Goal: Information Seeking & Learning: Learn about a topic

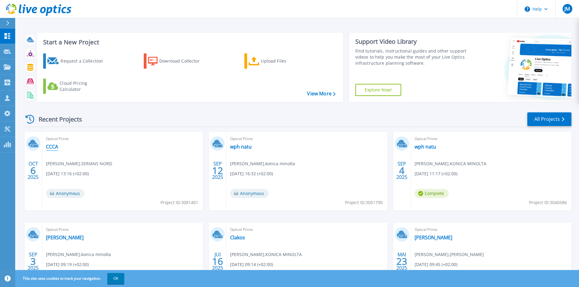
click at [50, 147] on link "CCCA" at bounding box center [52, 147] width 12 height 6
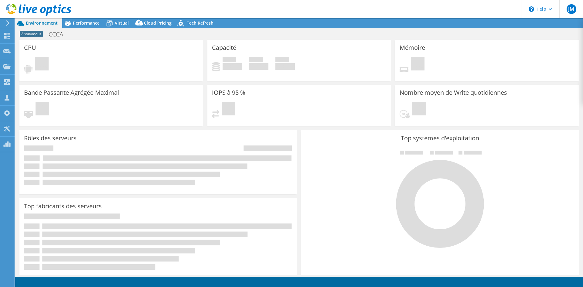
select select "USD"
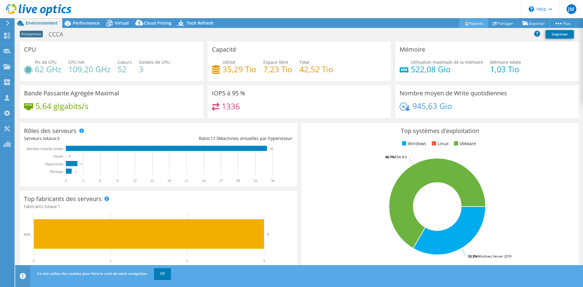
click at [473, 25] on link "Reports" at bounding box center [473, 23] width 29 height 9
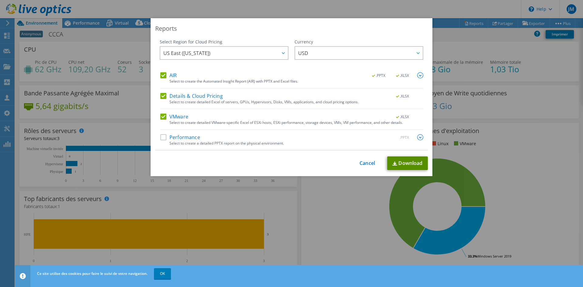
click at [411, 164] on link "Download" at bounding box center [407, 163] width 41 height 14
click at [363, 163] on link "Cancel" at bounding box center [367, 163] width 15 height 6
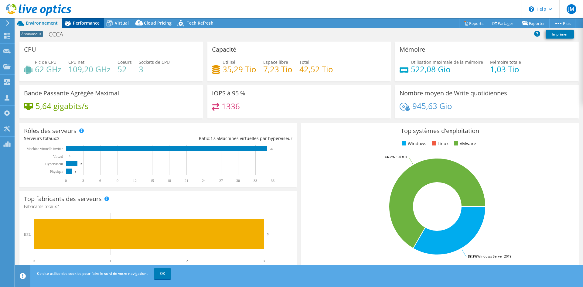
click at [91, 25] on span "Performance" at bounding box center [86, 23] width 27 height 6
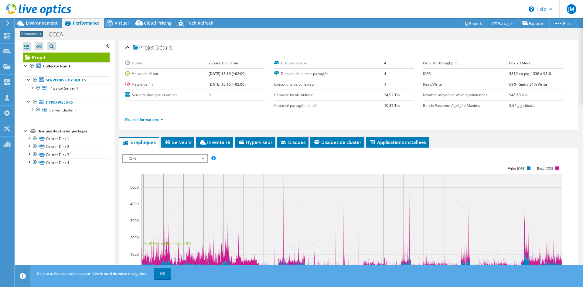
scroll to position [30, 0]
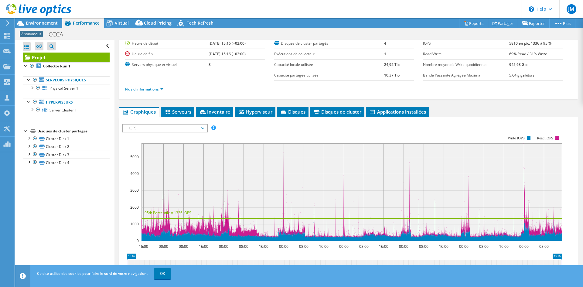
click at [191, 127] on span "IOPS" at bounding box center [165, 128] width 78 height 7
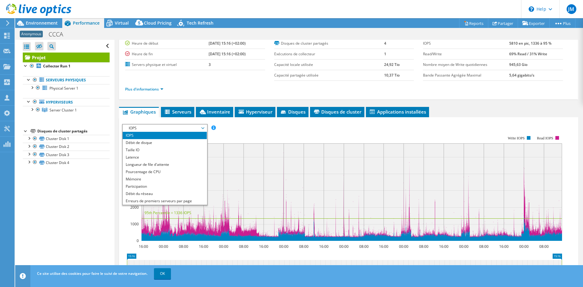
click at [191, 127] on span "IOPS" at bounding box center [165, 128] width 78 height 7
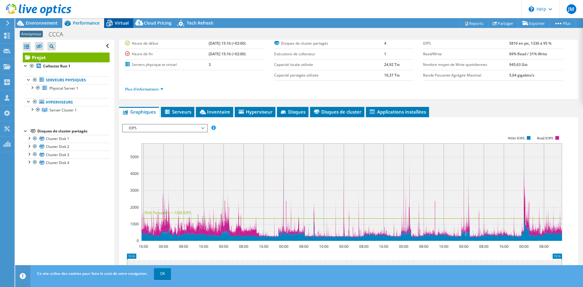
click at [117, 26] on div "Virtual" at bounding box center [118, 23] width 29 height 10
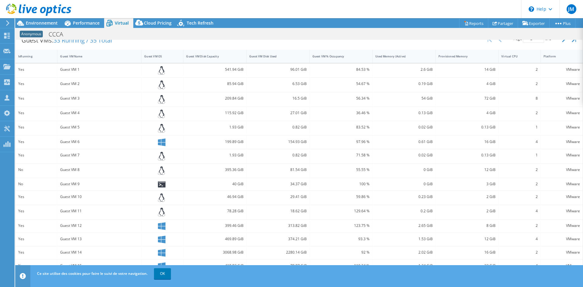
scroll to position [129, 0]
click at [162, 275] on link "OK" at bounding box center [162, 273] width 17 height 11
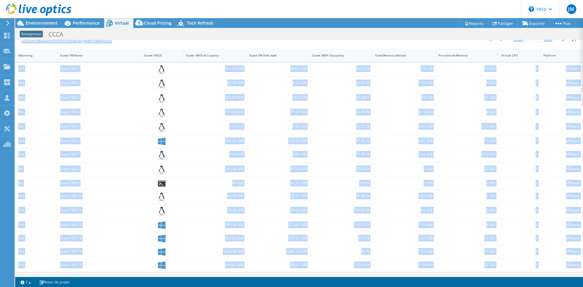
drag, startPoint x: 324, startPoint y: 275, endPoint x: 356, endPoint y: 278, distance: 32.0
click at [356, 278] on div "Ce projet a été archivé. Il ne peut plus être modifié et les graphiques ainsi q…" at bounding box center [299, 152] width 568 height 269
click at [281, 183] on div "34.37 GiB" at bounding box center [277, 183] width 57 height 7
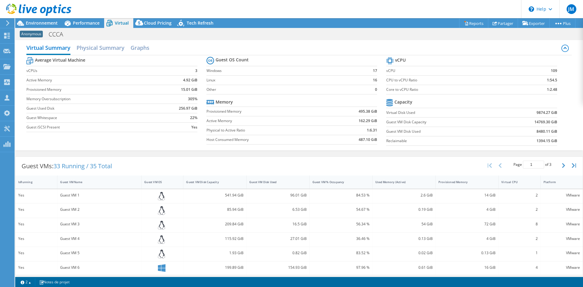
scroll to position [0, 0]
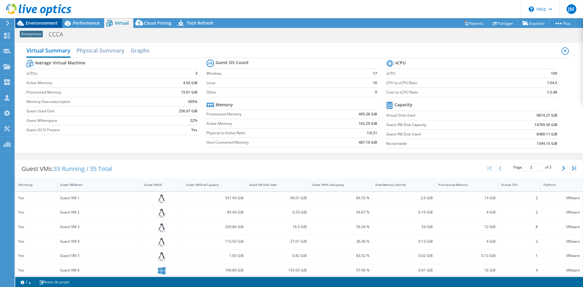
click at [49, 25] on span "Environnement" at bounding box center [42, 23] width 32 height 6
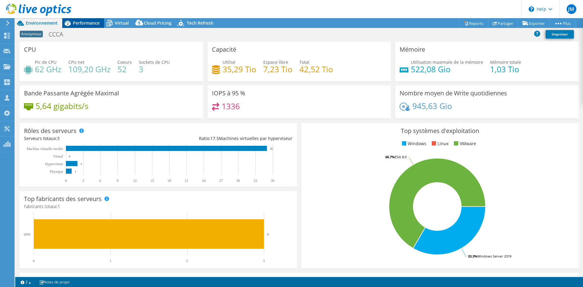
click at [76, 25] on span "Performance" at bounding box center [86, 23] width 27 height 6
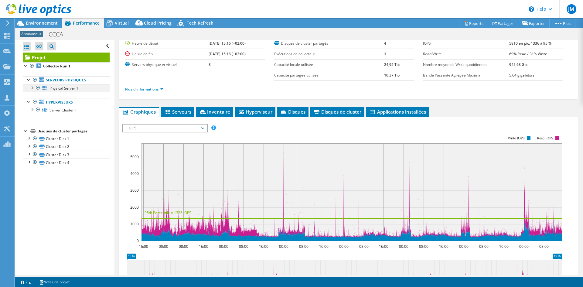
click at [32, 88] on div at bounding box center [32, 87] width 6 height 6
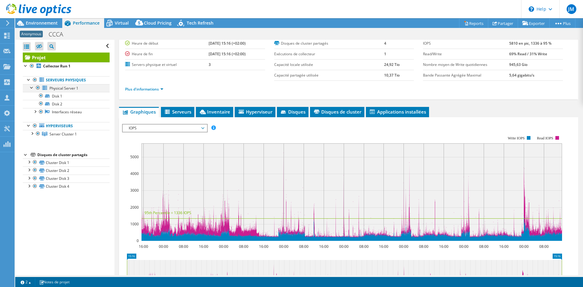
click at [32, 88] on div at bounding box center [32, 87] width 6 height 6
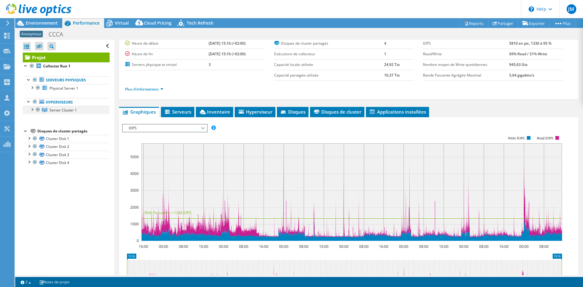
click at [33, 111] on div at bounding box center [32, 109] width 6 height 6
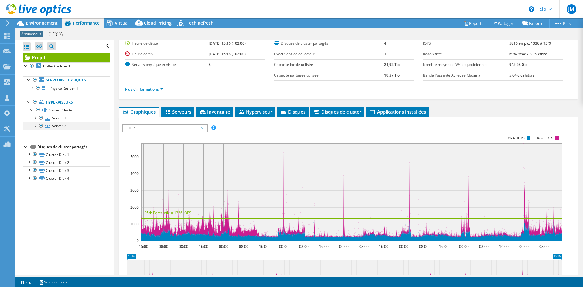
click at [35, 125] on div at bounding box center [35, 125] width 6 height 6
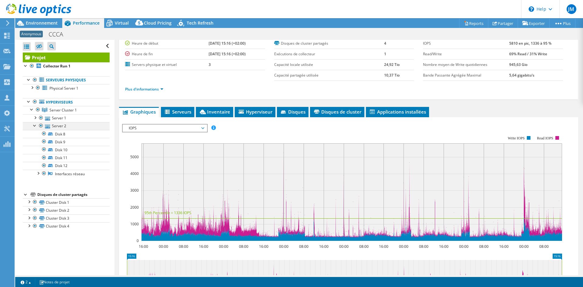
click at [35, 125] on div at bounding box center [35, 125] width 6 height 6
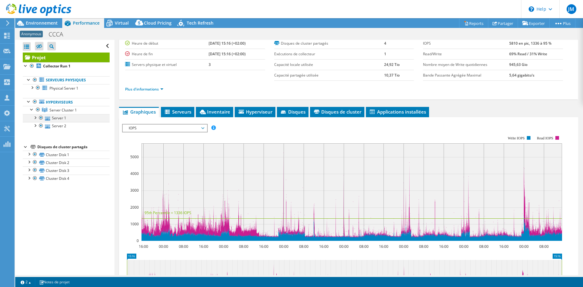
click at [36, 118] on div at bounding box center [35, 117] width 6 height 6
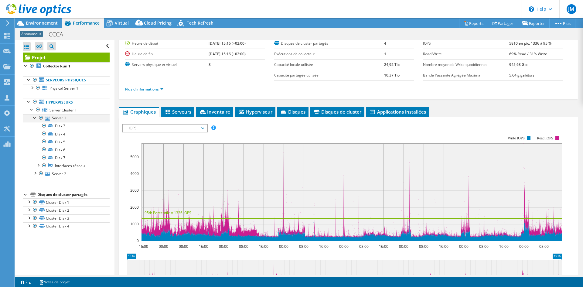
click at [36, 118] on div at bounding box center [35, 117] width 6 height 6
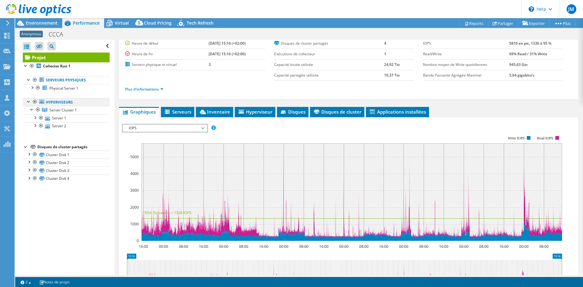
click at [34, 101] on div at bounding box center [35, 101] width 6 height 7
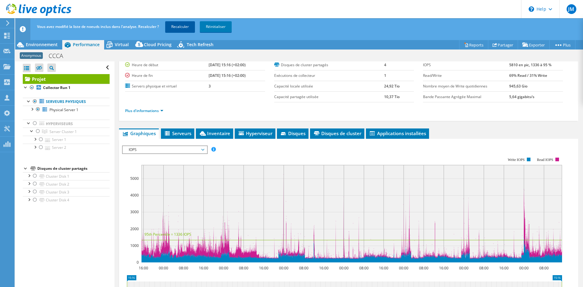
click at [183, 26] on link "Recalculer" at bounding box center [180, 26] width 30 height 11
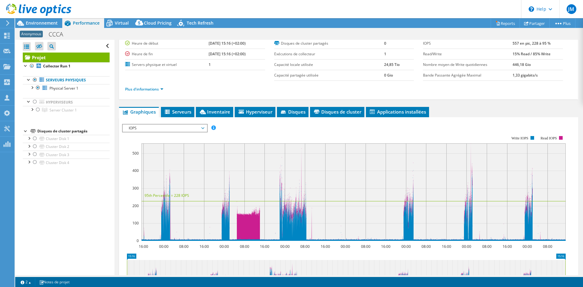
radio input "false"
radio input "true"
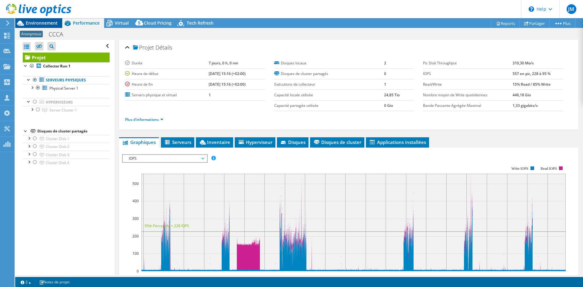
click at [49, 23] on span "Environnement" at bounding box center [42, 23] width 32 height 6
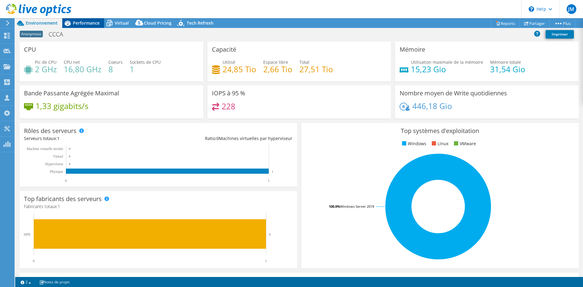
click at [94, 23] on span "Performance" at bounding box center [86, 23] width 27 height 6
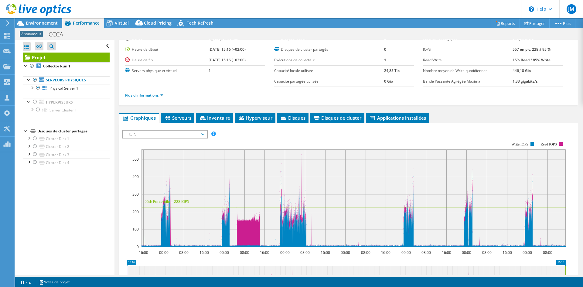
scroll to position [30, 0]
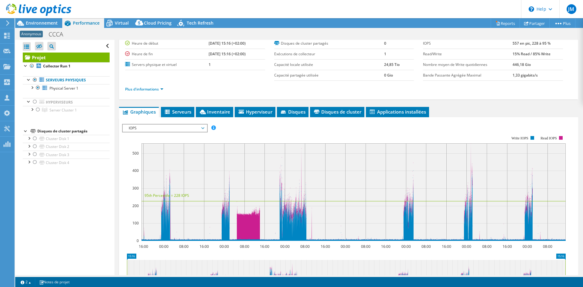
click at [172, 131] on span "IOPS" at bounding box center [165, 128] width 78 height 7
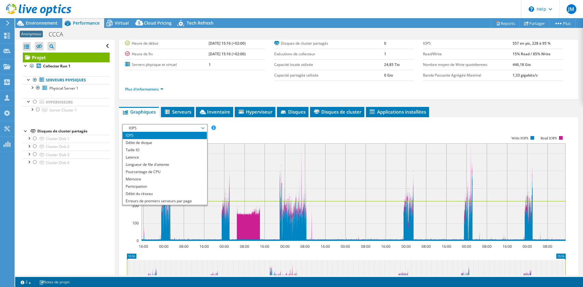
click at [217, 89] on ul "Plus d'informations" at bounding box center [348, 88] width 447 height 8
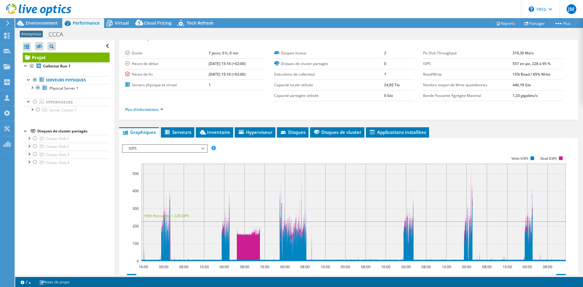
scroll to position [0, 0]
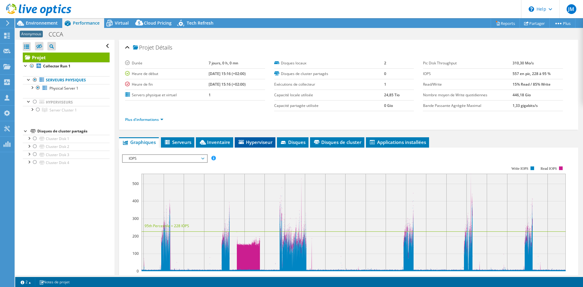
click at [258, 145] on li "Hyperviseur" at bounding box center [255, 142] width 41 height 10
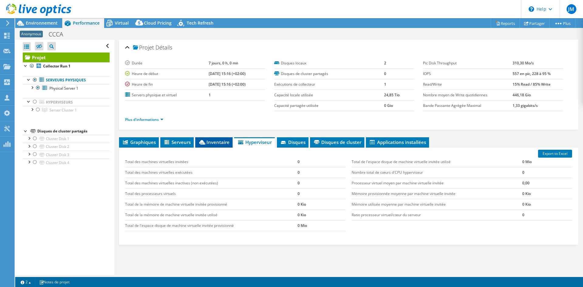
click at [204, 141] on icon at bounding box center [202, 142] width 6 height 5
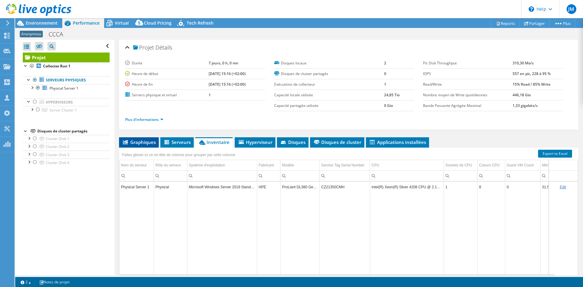
click at [142, 145] on span "Graphiques" at bounding box center [139, 142] width 34 height 6
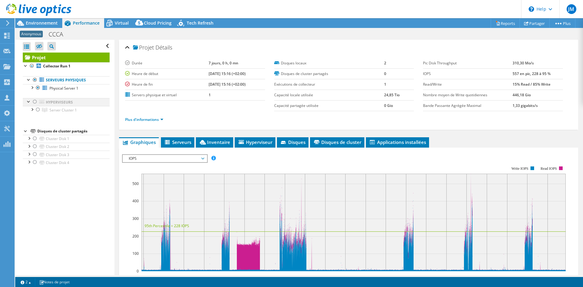
click at [34, 102] on div at bounding box center [35, 101] width 6 height 7
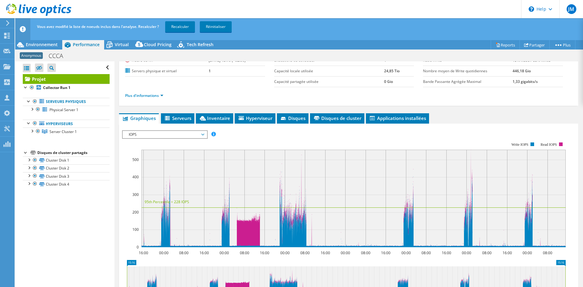
scroll to position [91, 0]
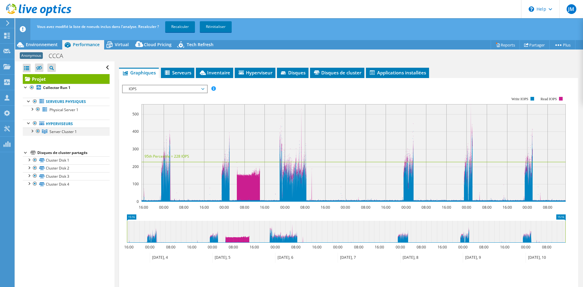
click at [32, 130] on div at bounding box center [32, 131] width 6 height 6
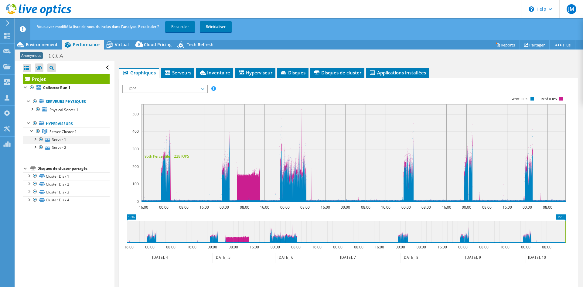
click at [36, 140] on div at bounding box center [35, 139] width 6 height 6
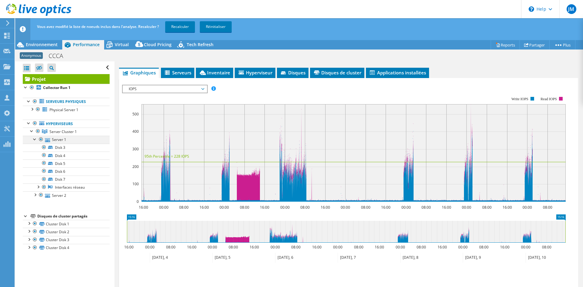
click at [36, 140] on div at bounding box center [35, 139] width 6 height 6
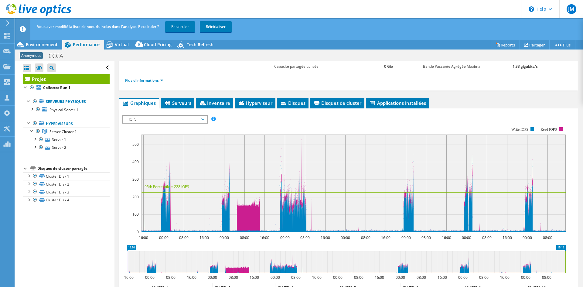
click at [182, 101] on span "Serveurs" at bounding box center [177, 103] width 27 height 6
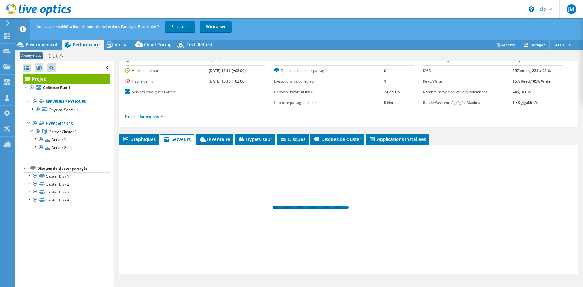
scroll to position [25, 0]
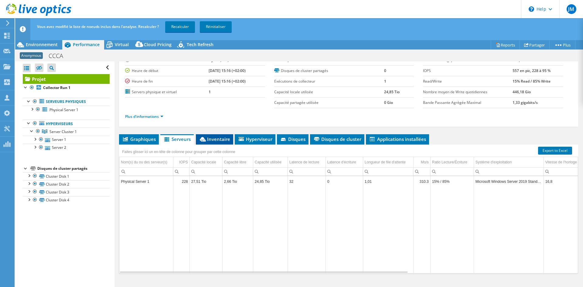
click at [225, 135] on li "Inventaire" at bounding box center [214, 139] width 37 height 10
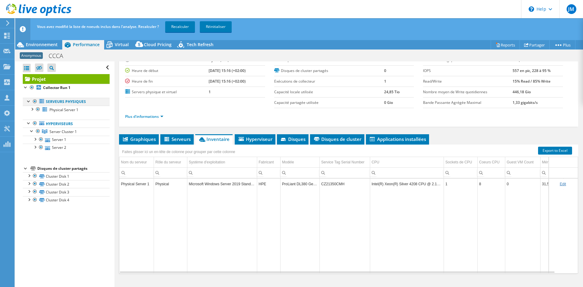
click at [34, 101] on div at bounding box center [35, 101] width 6 height 7
click at [186, 28] on link "Recalculer" at bounding box center [180, 26] width 30 height 11
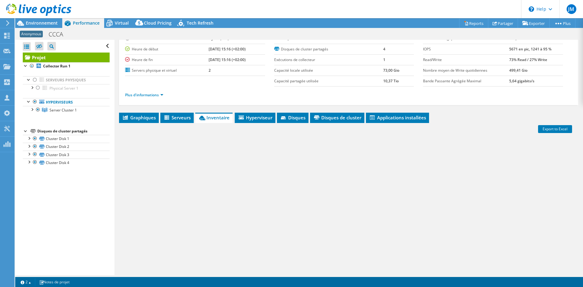
radio input "true"
radio input "false"
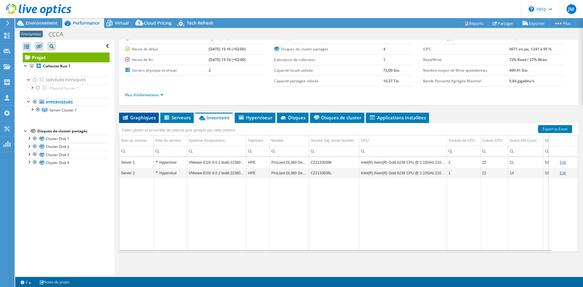
click at [136, 118] on span "Graphiques" at bounding box center [139, 117] width 34 height 6
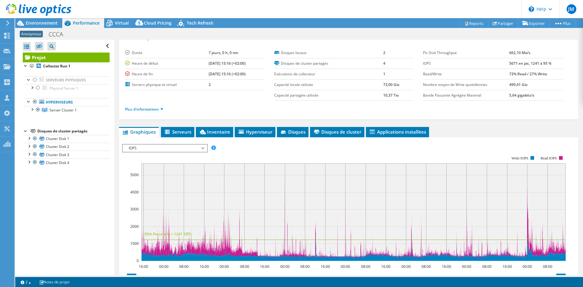
scroll to position [0, 0]
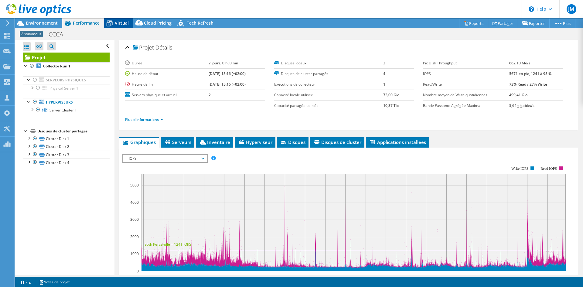
click at [115, 22] on span "Virtual" at bounding box center [122, 23] width 14 height 6
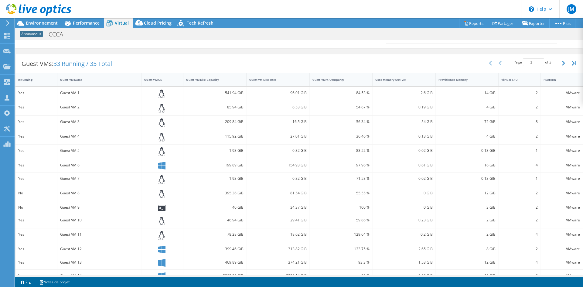
scroll to position [129, 0]
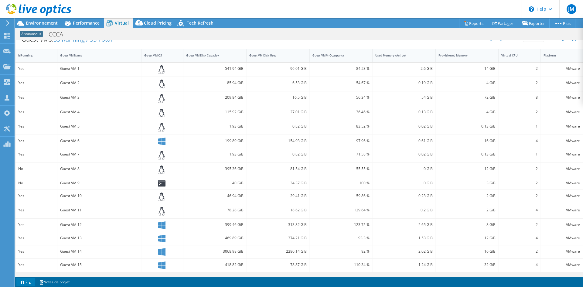
click at [31, 283] on link "2" at bounding box center [25, 282] width 19 height 8
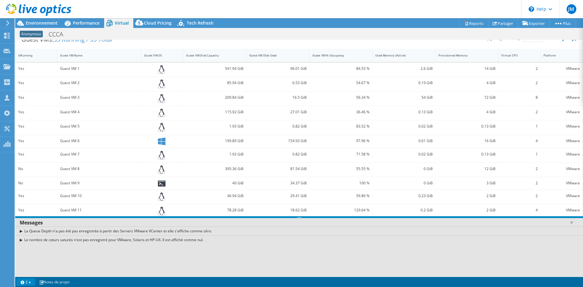
click at [31, 283] on link "2" at bounding box center [25, 282] width 19 height 8
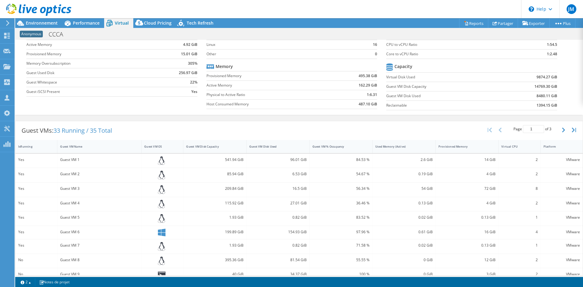
scroll to position [0, 0]
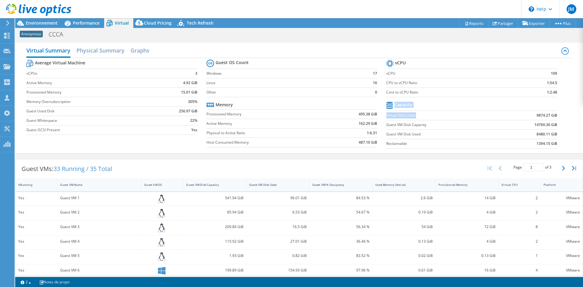
drag, startPoint x: 525, startPoint y: 117, endPoint x: 563, endPoint y: 118, distance: 38.0
click at [563, 118] on div "Average Virtual Machine vCPUs 3 Active Memory 4.92 GiB Provisioned Memory 15.01…" at bounding box center [298, 105] width 545 height 94
click at [25, 26] on icon at bounding box center [20, 23] width 11 height 11
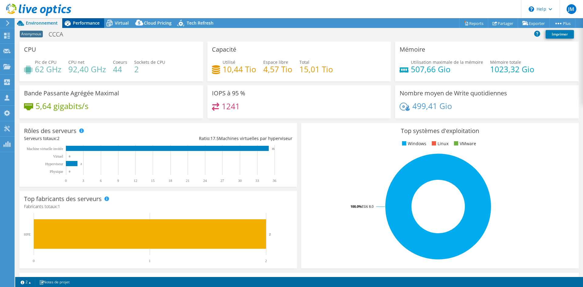
click at [80, 25] on span "Performance" at bounding box center [86, 23] width 27 height 6
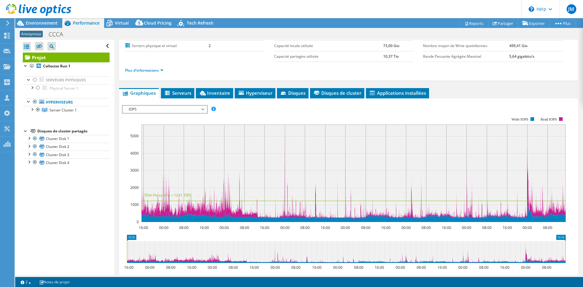
scroll to position [128, 0]
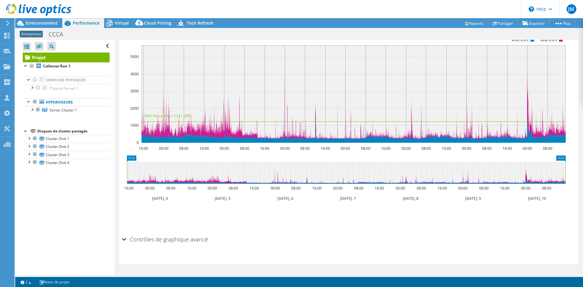
click at [140, 239] on h2 "Contrôles de graphique avancé" at bounding box center [165, 239] width 86 height 12
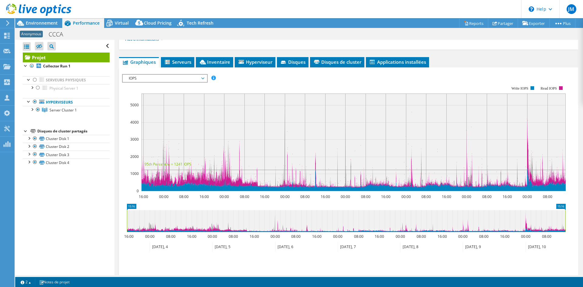
scroll to position [80, 0]
click at [340, 63] on span "Disques de cluster" at bounding box center [337, 62] width 48 height 6
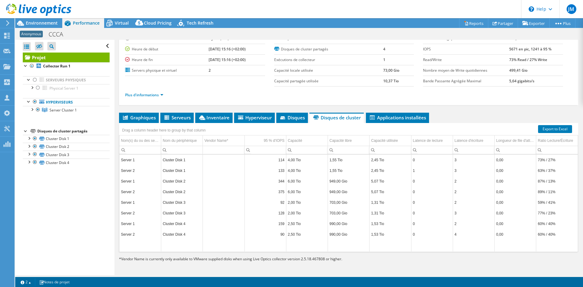
scroll to position [0, 0]
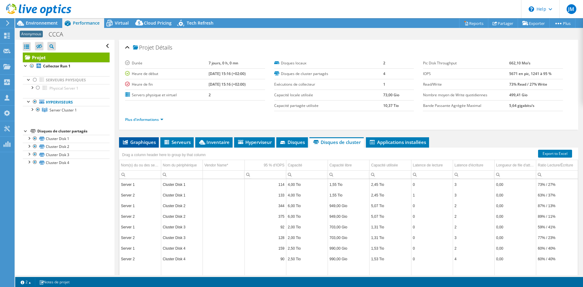
click at [138, 143] on span "Graphiques" at bounding box center [139, 142] width 34 height 6
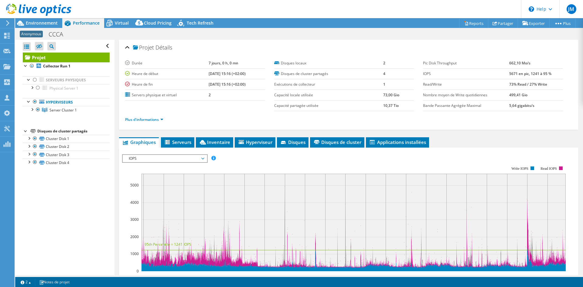
click at [143, 161] on span "IOPS" at bounding box center [165, 158] width 78 height 7
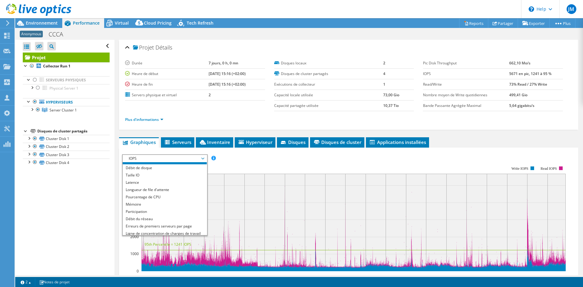
scroll to position [13, 0]
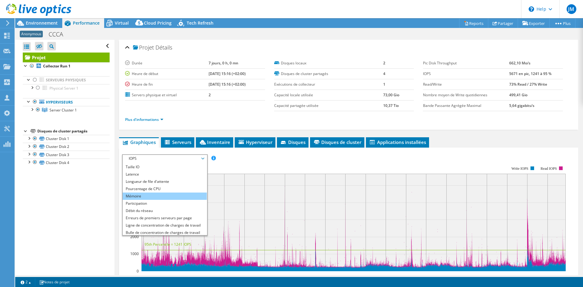
click at [159, 195] on li "Mémoire" at bounding box center [165, 196] width 84 height 7
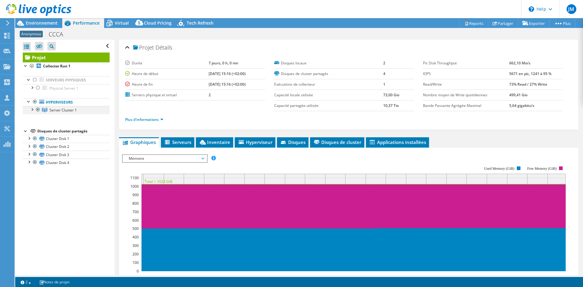
click at [34, 109] on div at bounding box center [32, 109] width 6 height 6
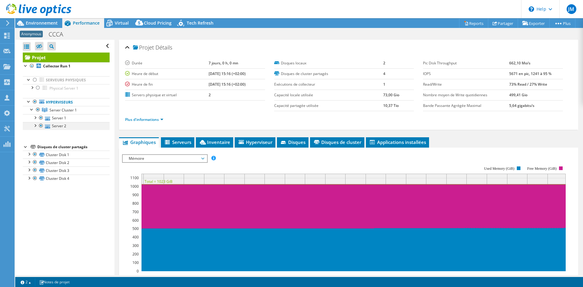
click at [42, 125] on div at bounding box center [41, 125] width 6 height 7
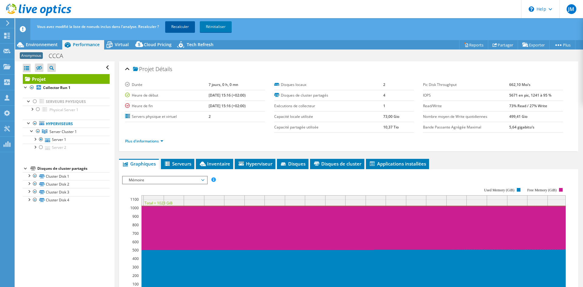
click at [186, 25] on link "Recalculer" at bounding box center [180, 26] width 30 height 11
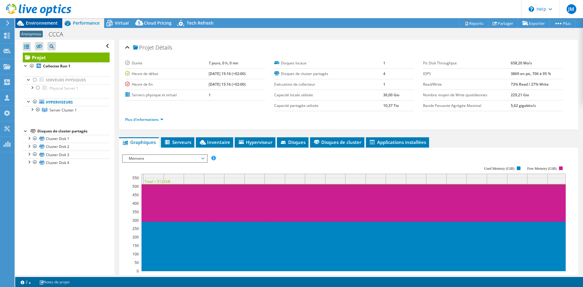
click at [53, 22] on span "Environnement" at bounding box center [42, 23] width 32 height 6
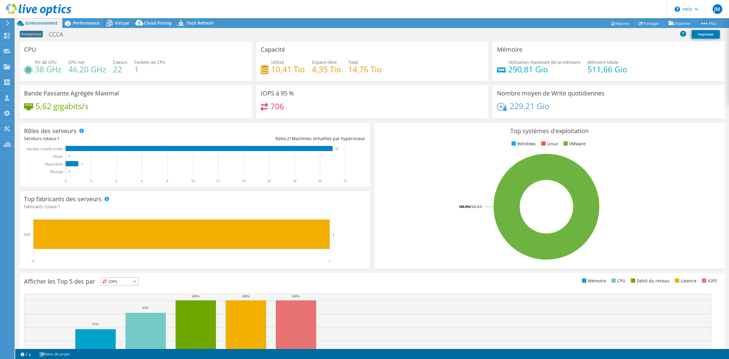
select select "USD"
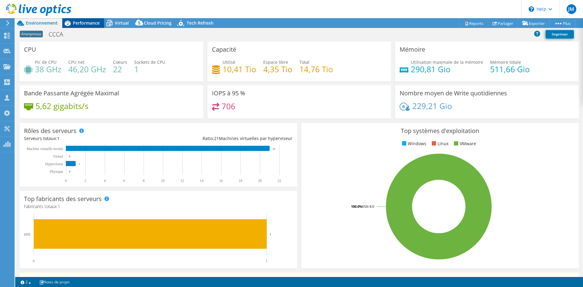
click at [90, 23] on span "Performance" at bounding box center [86, 23] width 27 height 6
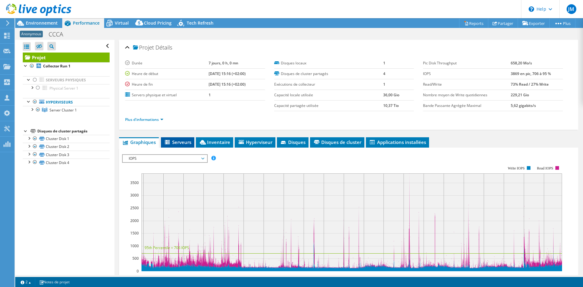
click at [182, 145] on span "Serveurs" at bounding box center [177, 142] width 27 height 6
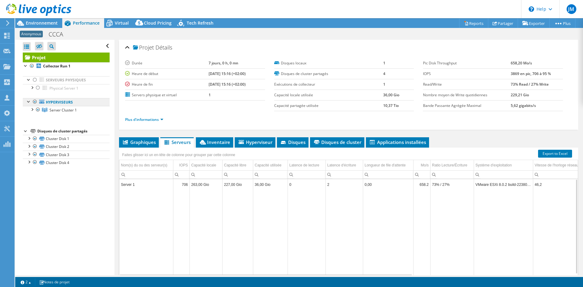
click at [62, 102] on link "Hyperviseurs" at bounding box center [66, 102] width 87 height 8
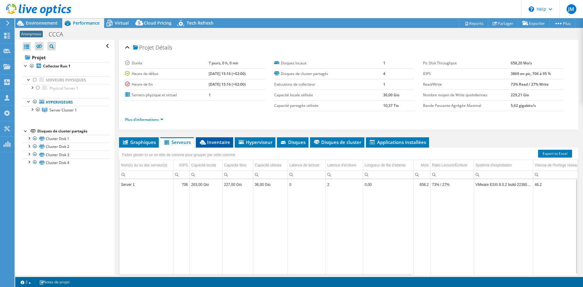
click at [220, 144] on span "Inventaire" at bounding box center [214, 142] width 31 height 6
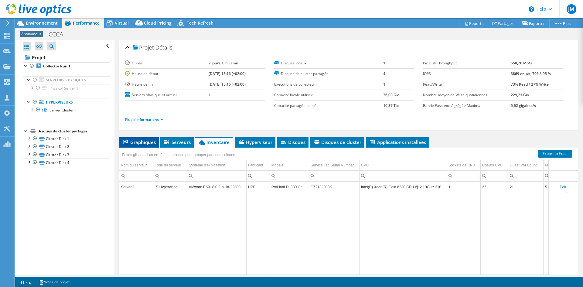
click at [134, 141] on span "Graphiques" at bounding box center [139, 142] width 34 height 6
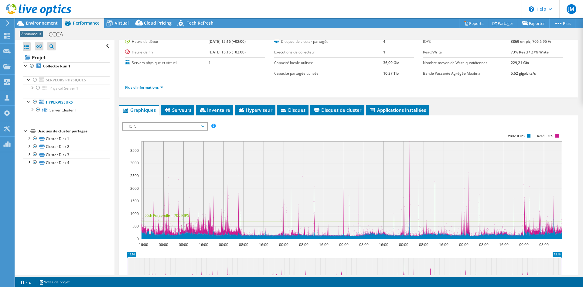
scroll to position [61, 0]
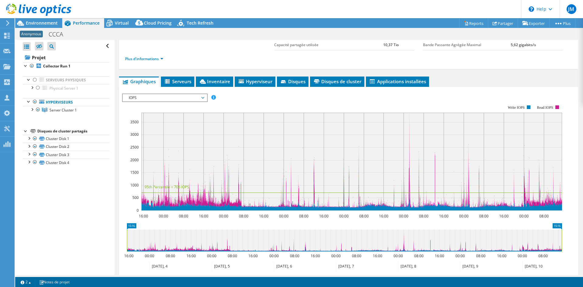
click at [177, 96] on span "IOPS" at bounding box center [165, 97] width 78 height 7
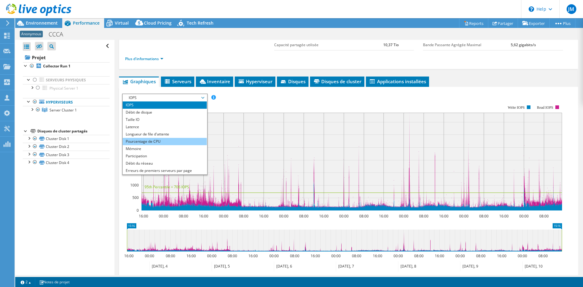
click at [168, 142] on li "Pourcentage de CPU" at bounding box center [165, 141] width 84 height 7
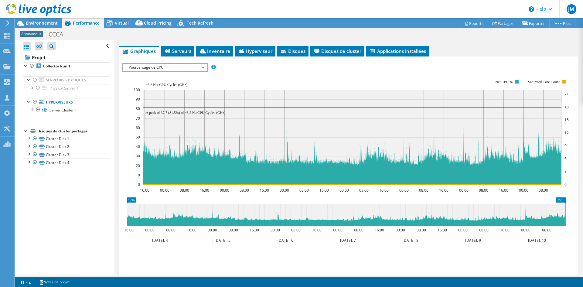
scroll to position [30, 0]
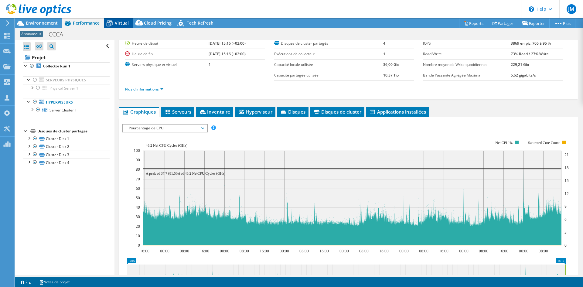
click at [117, 23] on span "Virtual" at bounding box center [122, 23] width 14 height 6
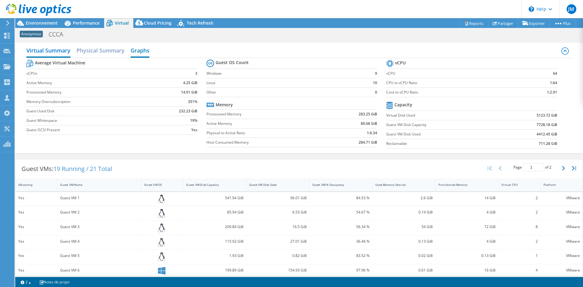
click at [146, 50] on h2 "Graphs" at bounding box center [140, 50] width 19 height 13
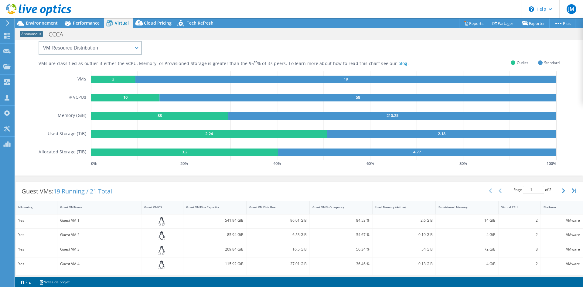
scroll to position [0, 0]
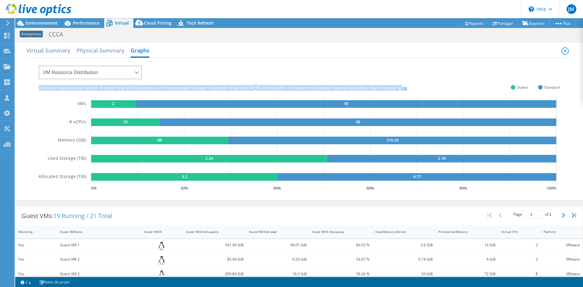
drag, startPoint x: 36, startPoint y: 87, endPoint x: 391, endPoint y: 88, distance: 354.7
click at [391, 88] on div "VMs are classified as outlier if either the vCPU, Memory, or Provisioned Storag…" at bounding box center [298, 128] width 545 height 141
drag, startPoint x: 543, startPoint y: 0, endPoint x: 313, endPoint y: 87, distance: 245.8
click at [313, 92] on div "VMs are classified as outlier if either the vCPU, Memory, or Provisioned Storag…" at bounding box center [299, 125] width 521 height 135
drag, startPoint x: 489, startPoint y: 1, endPoint x: 219, endPoint y: 73, distance: 279.3
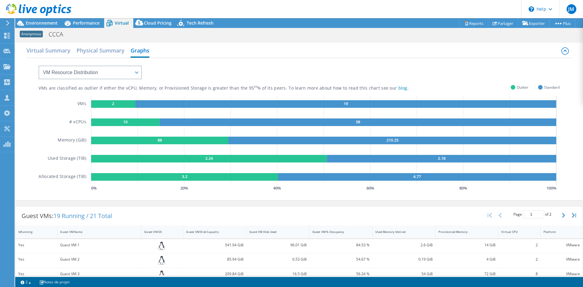
click at [219, 73] on div "VMs are classified as outlier if either the vCPU, Memory, or Provisioned Storag…" at bounding box center [299, 125] width 521 height 135
drag, startPoint x: 392, startPoint y: 88, endPoint x: 33, endPoint y: 87, distance: 358.3
click at [33, 87] on div "VMs are classified as outlier if either the vCPU, Memory, or Provisioned Storag…" at bounding box center [298, 128] width 545 height 141
copy div "VMs are classified as outlier if either the vCPU, Memory, or Provisioned Storag…"
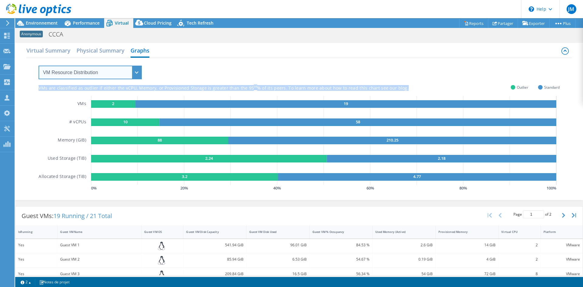
click at [123, 70] on select "VM Resource Distribution Provisioning Contrast Over Provisioning" at bounding box center [90, 73] width 103 height 14
select select "Provisioning Contrast"
click at [39, 66] on select "VM Resource Distribution Provisioning Contrast Over Provisioning" at bounding box center [90, 73] width 103 height 14
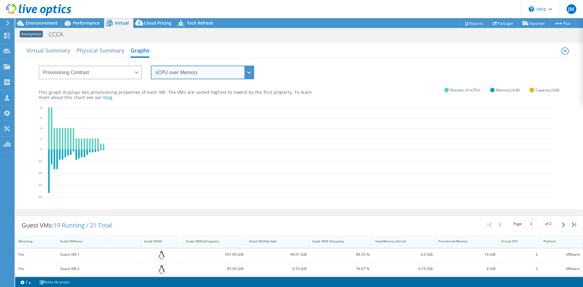
click at [213, 76] on select "vCPU over Memory vCPU over Capacity Memory over vCPU Memory over Capacity Capac…" at bounding box center [202, 73] width 103 height 14
click at [151, 66] on select "vCPU over Memory vCPU over Capacity Memory over vCPU Memory over Capacity Capac…" at bounding box center [202, 73] width 103 height 14
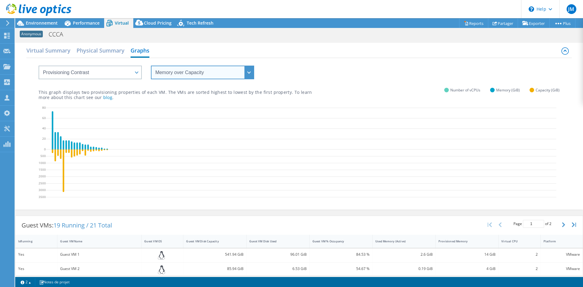
click at [204, 73] on select "vCPU over Memory vCPU over Capacity Memory over vCPU Memory over Capacity Capac…" at bounding box center [202, 73] width 103 height 14
click at [151, 66] on select "vCPU over Memory vCPU over Capacity Memory over vCPU Memory over Capacity Capac…" at bounding box center [202, 73] width 103 height 14
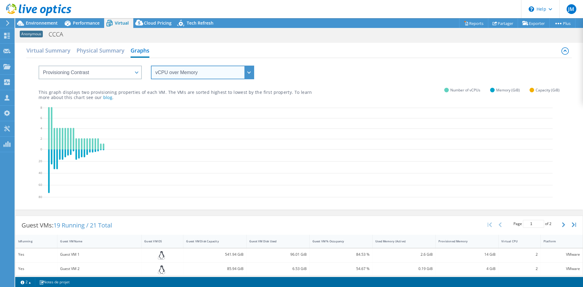
click at [196, 66] on select "vCPU over Memory vCPU over Capacity Memory over vCPU Memory over Capacity Capac…" at bounding box center [202, 73] width 103 height 14
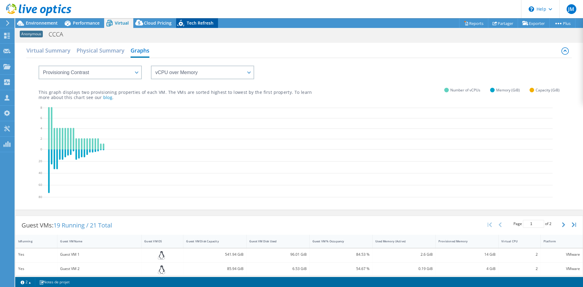
click at [201, 25] on span "Tech Refresh" at bounding box center [200, 23] width 27 height 6
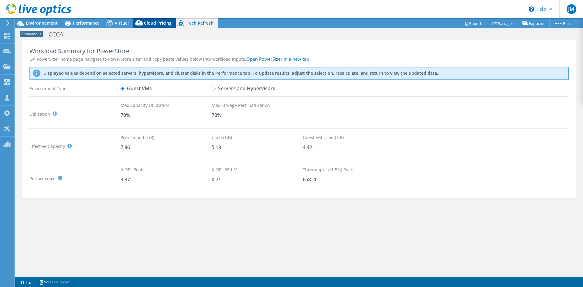
click at [148, 24] on span "Cloud Pricing" at bounding box center [158, 23] width 28 height 6
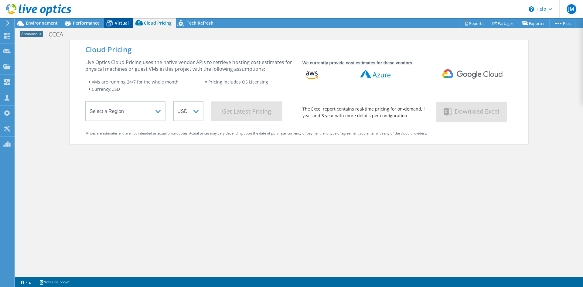
click at [115, 24] on span "Virtual" at bounding box center [122, 23] width 14 height 6
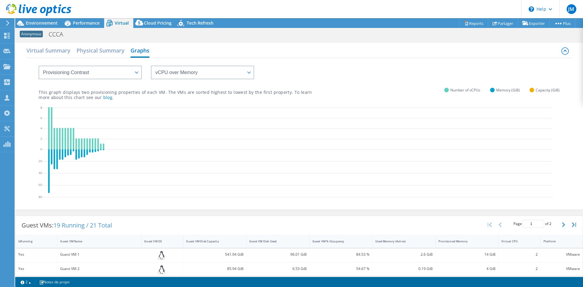
click at [90, 65] on div "VM Resource Distribution Provisioning Contrast Over Provisioning" at bounding box center [83, 68] width 115 height 21
click at [94, 70] on select "VM Resource Distribution Provisioning Contrast Over Provisioning" at bounding box center [90, 73] width 103 height 14
click at [163, 76] on select "vCPU over Memory vCPU over Capacity Memory over vCPU Memory over Capacity Capac…" at bounding box center [202, 73] width 103 height 14
click at [151, 66] on select "vCPU over Memory vCPU over Capacity Memory over vCPU Memory over Capacity Capac…" at bounding box center [202, 73] width 103 height 14
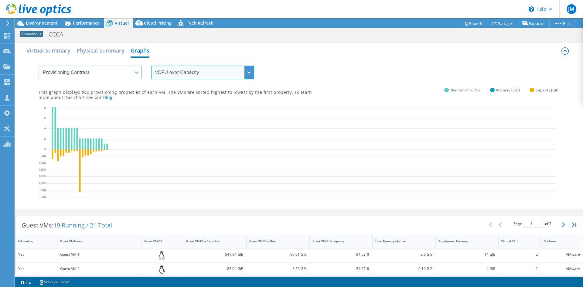
click at [174, 68] on select "vCPU over Memory vCPU over Capacity Memory over vCPU Memory over Capacity Capac…" at bounding box center [202, 73] width 103 height 14
click at [151, 66] on select "vCPU over Memory vCPU over Capacity Memory over vCPU Memory over Capacity Capac…" at bounding box center [202, 73] width 103 height 14
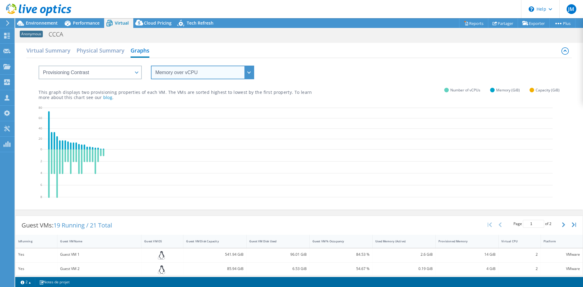
click at [177, 71] on select "vCPU over Memory vCPU over Capacity Memory over vCPU Memory over Capacity Capac…" at bounding box center [202, 73] width 103 height 14
select select "Memory over Capacity"
click at [151, 66] on select "vCPU over Memory vCPU over Capacity Memory over vCPU Memory over Capacity Capac…" at bounding box center [202, 73] width 103 height 14
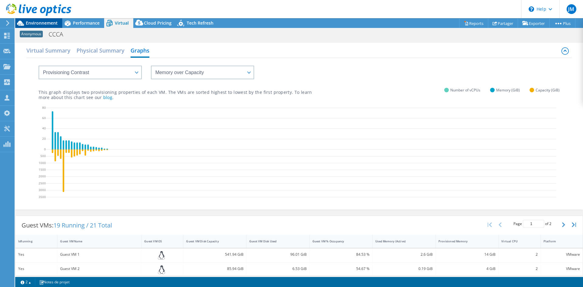
click at [36, 25] on span "Environnement" at bounding box center [42, 23] width 32 height 6
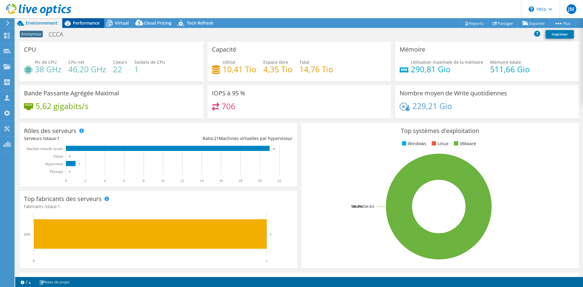
click at [88, 22] on span "Performance" at bounding box center [86, 23] width 27 height 6
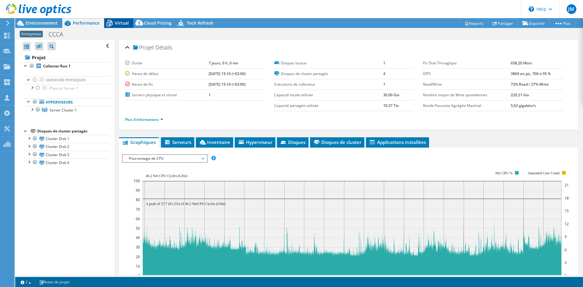
click at [114, 20] on icon at bounding box center [109, 23] width 11 height 11
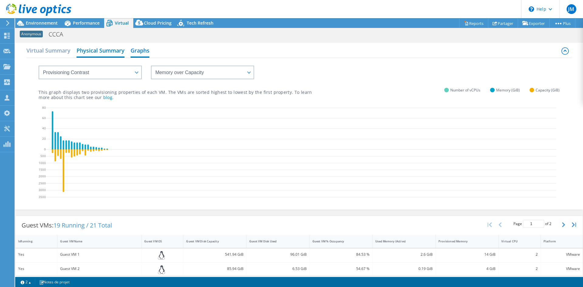
click at [97, 53] on h2 "Physical Summary" at bounding box center [101, 50] width 48 height 13
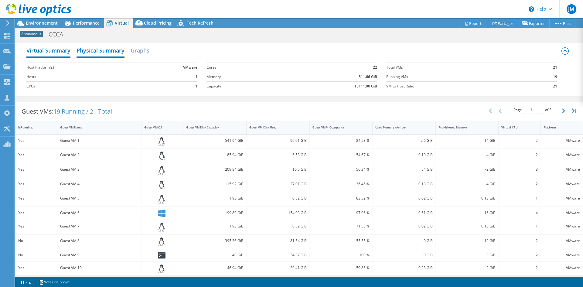
click at [45, 52] on h2 "Virtual Summary" at bounding box center [48, 50] width 44 height 13
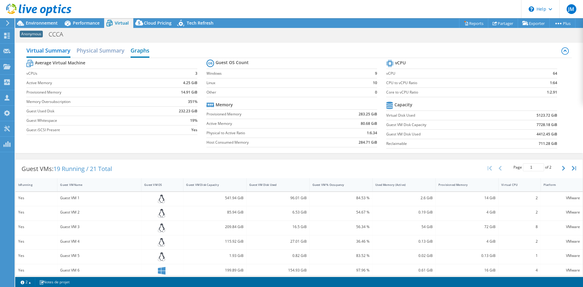
click at [147, 47] on h2 "Graphs" at bounding box center [140, 50] width 19 height 13
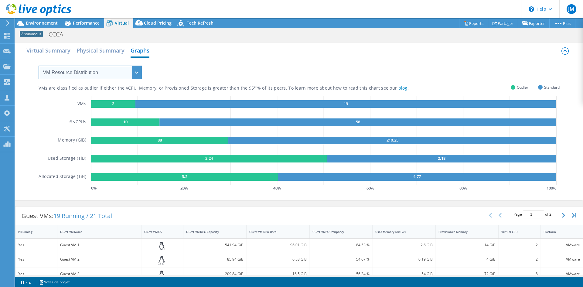
click at [85, 71] on select "VM Resource Distribution Provisioning Contrast Over Provisioning" at bounding box center [90, 73] width 103 height 14
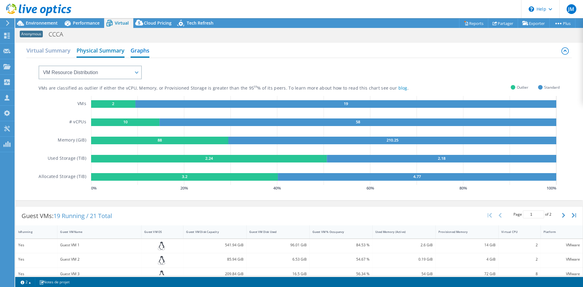
click at [97, 52] on h2 "Physical Summary" at bounding box center [101, 50] width 48 height 13
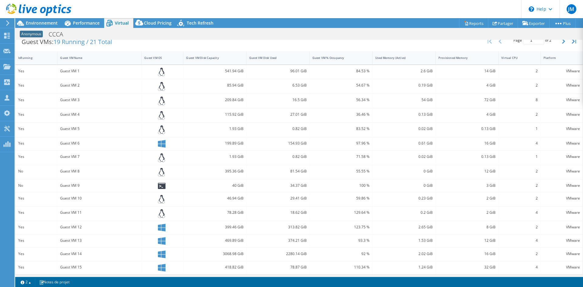
scroll to position [72, 0]
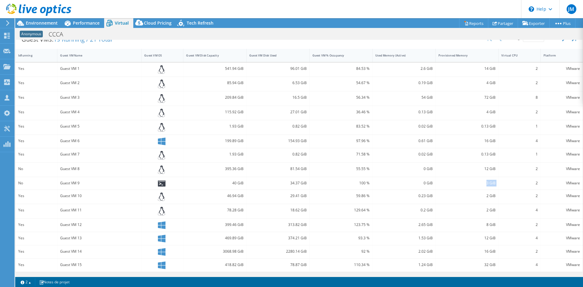
drag, startPoint x: 477, startPoint y: 184, endPoint x: 492, endPoint y: 183, distance: 14.9
click at [496, 182] on div "No Guest VM 9 40 GiB 34.37 GiB 100 % 0 GiB 3 GiB 2 VMware" at bounding box center [298, 183] width 567 height 12
click at [498, 172] on div "No Guest VM 8 395.36 GiB 81.54 GiB 55.55 % 0 GiB 12 GiB 2 VMware" at bounding box center [298, 170] width 567 height 14
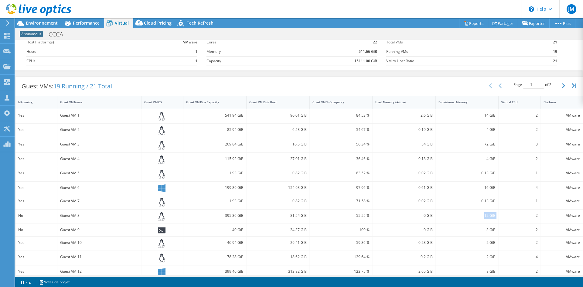
scroll to position [0, 0]
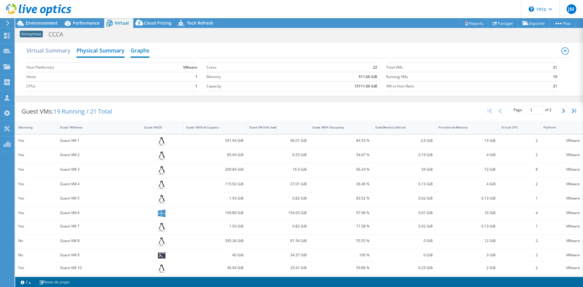
click at [134, 50] on h2 "Graphs" at bounding box center [140, 50] width 19 height 13
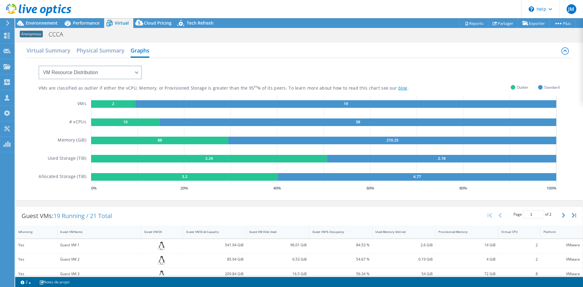
click at [398, 87] on link "blog" at bounding box center [402, 88] width 9 height 6
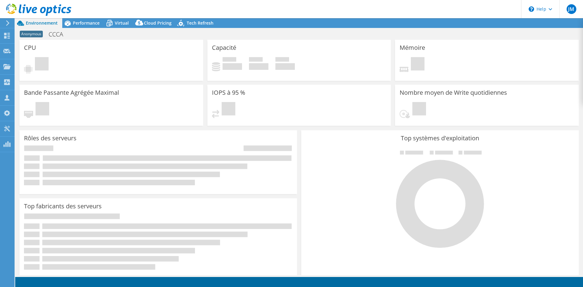
select select "SelectRegion"
select select "USD"
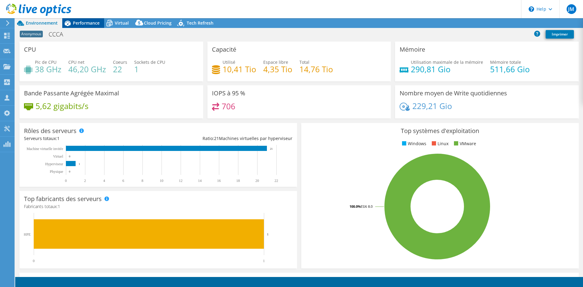
click at [72, 22] on icon at bounding box center [67, 23] width 11 height 11
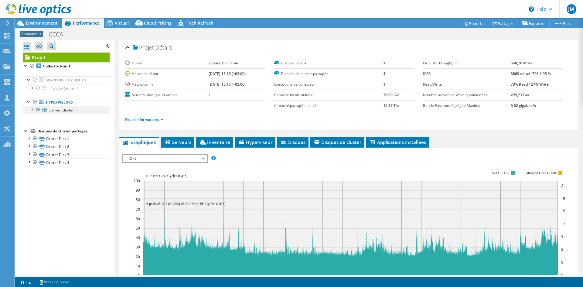
click at [32, 108] on div at bounding box center [32, 109] width 6 height 6
click at [111, 24] on icon at bounding box center [109, 23] width 11 height 11
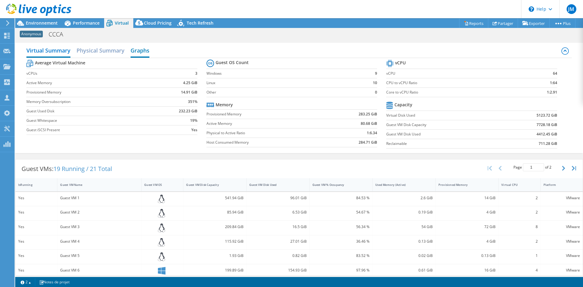
click at [136, 52] on h2 "Graphs" at bounding box center [140, 50] width 19 height 13
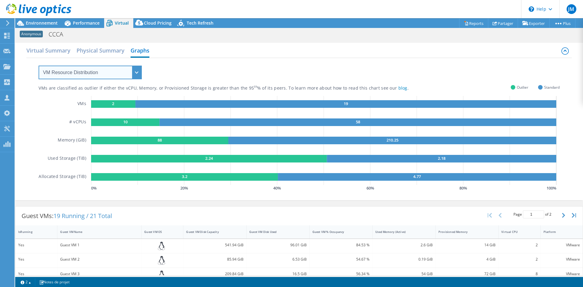
click at [120, 75] on select "VM Resource Distribution Provisioning Contrast Over Provisioning" at bounding box center [90, 73] width 103 height 14
click at [39, 66] on select "VM Resource Distribution Provisioning Contrast Over Provisioning" at bounding box center [90, 73] width 103 height 14
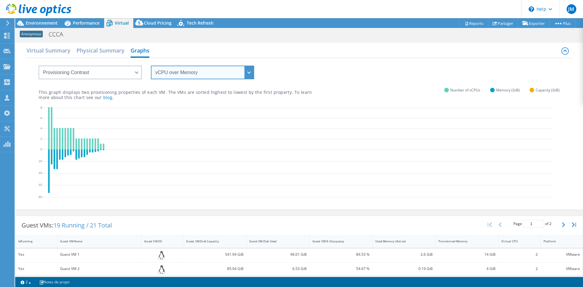
click at [178, 74] on select "vCPU over Memory vCPU over Capacity Memory over vCPU Memory over Capacity Capac…" at bounding box center [202, 73] width 103 height 14
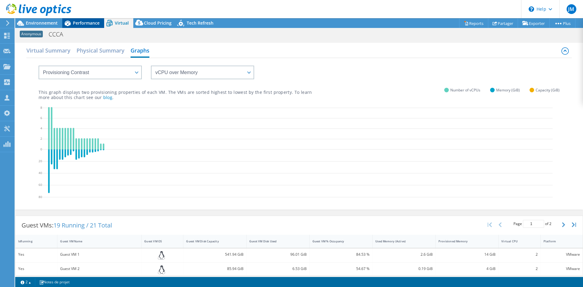
click at [84, 19] on div "Performance" at bounding box center [83, 23] width 42 height 10
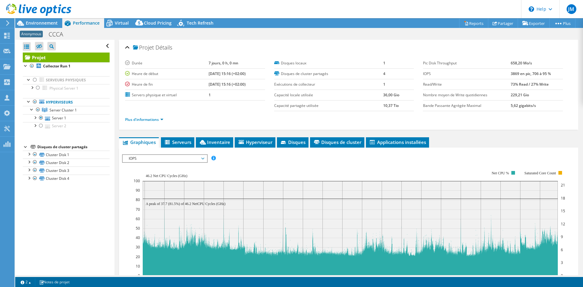
click at [153, 159] on span "IOPS" at bounding box center [165, 158] width 78 height 7
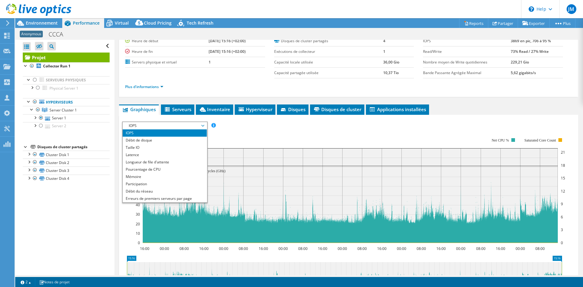
scroll to position [30, 0]
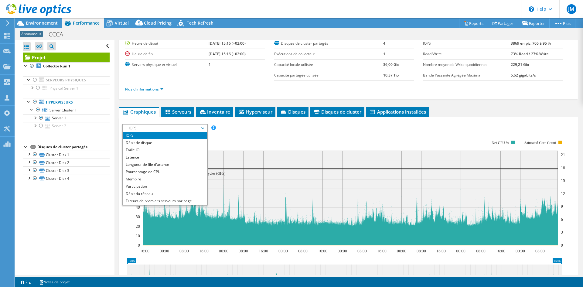
click at [163, 137] on li "IOPS" at bounding box center [165, 135] width 84 height 7
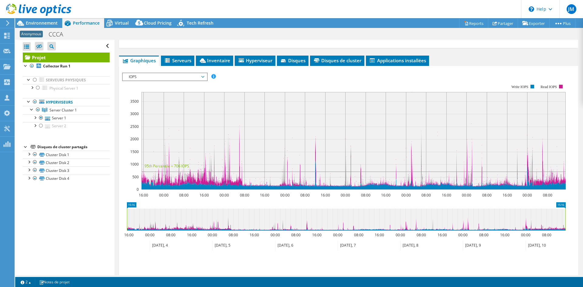
scroll to position [91, 0]
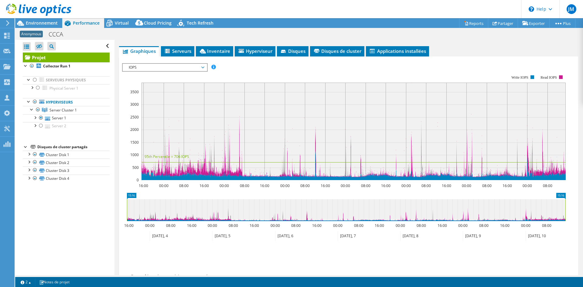
click at [200, 68] on span "IOPS" at bounding box center [165, 67] width 78 height 7
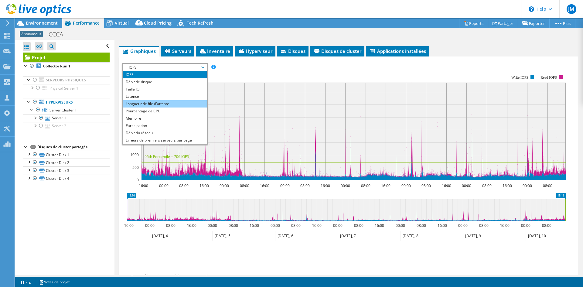
click at [167, 104] on li "Longueur de file d'attente" at bounding box center [165, 103] width 84 height 7
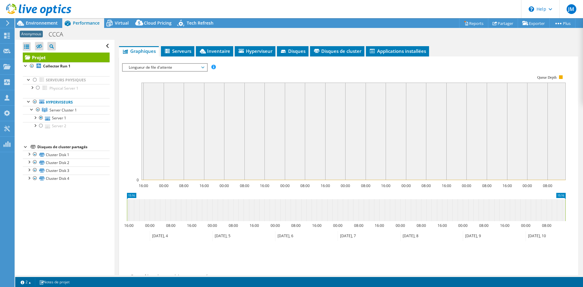
click at [183, 69] on span "Longueur de file d'attente" at bounding box center [165, 67] width 78 height 7
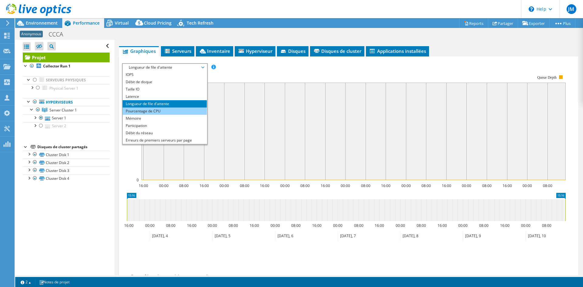
click at [156, 111] on li "Pourcentage de CPU" at bounding box center [165, 111] width 84 height 7
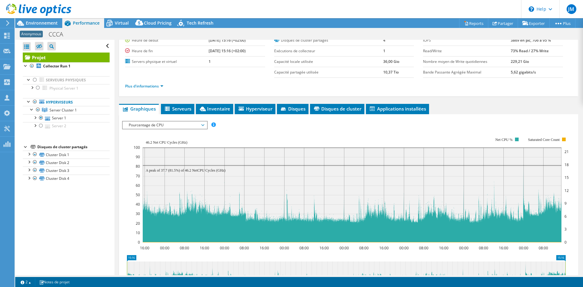
scroll to position [30, 0]
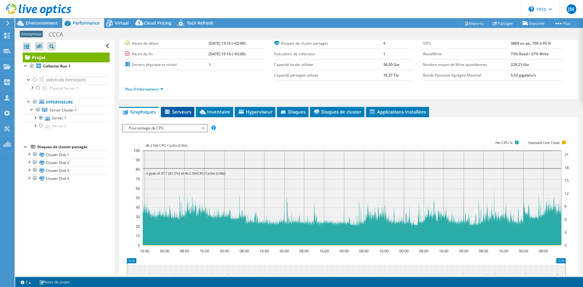
click at [182, 114] on span "Serveurs" at bounding box center [177, 112] width 27 height 6
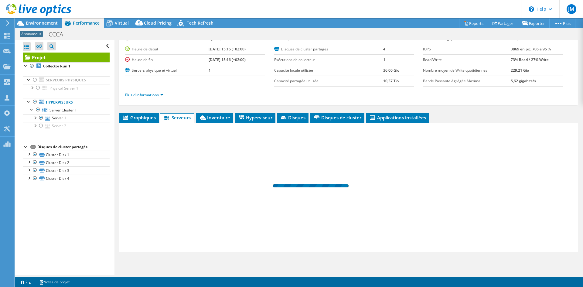
scroll to position [25, 0]
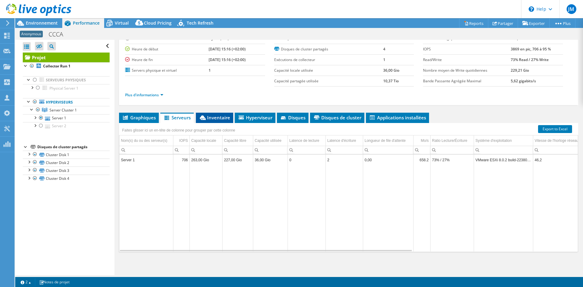
click at [216, 119] on span "Inventaire" at bounding box center [214, 117] width 31 height 6
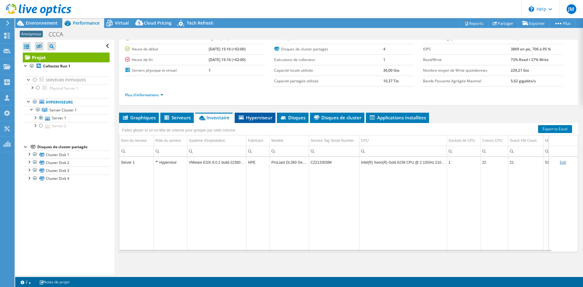
click at [266, 117] on span "Hyperviseur" at bounding box center [255, 117] width 35 height 6
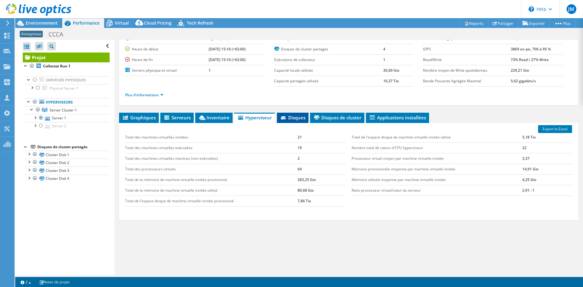
click at [296, 115] on span "Disques" at bounding box center [293, 117] width 26 height 6
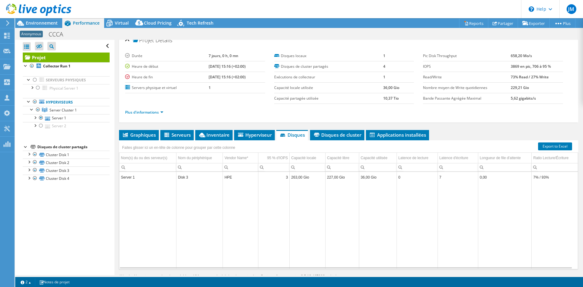
scroll to position [0, 0]
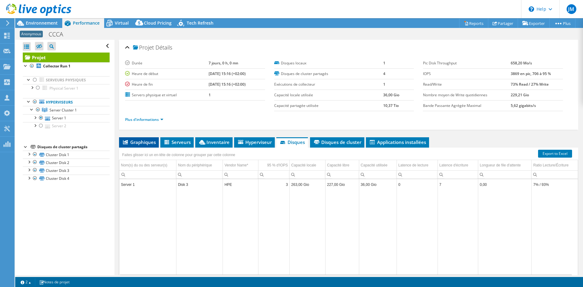
click at [136, 139] on span "Graphiques" at bounding box center [139, 142] width 34 height 6
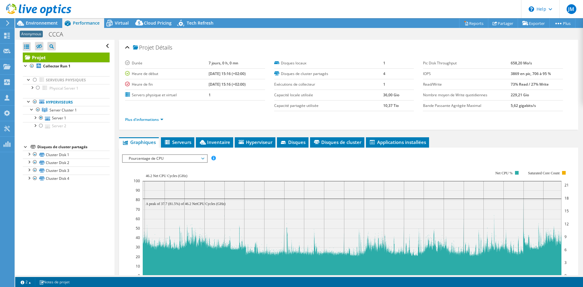
drag, startPoint x: 154, startPoint y: 153, endPoint x: 159, endPoint y: 156, distance: 5.8
click at [155, 154] on div "IOPS Débit de disque Taille IO Latence Longueur de file d'attente Pourcentage d…" at bounding box center [348, 258] width 453 height 215
click at [162, 158] on span "Pourcentage de CPU" at bounding box center [165, 158] width 78 height 7
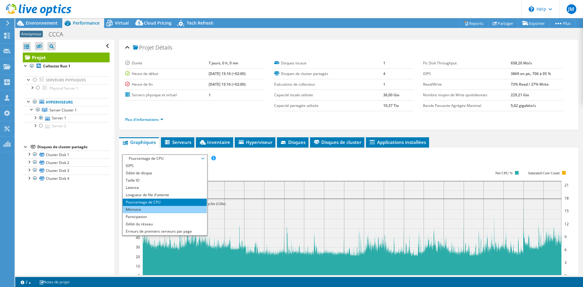
click at [151, 210] on li "Mémoire" at bounding box center [165, 209] width 84 height 7
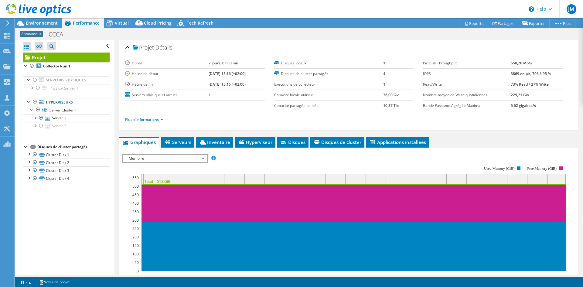
click at [186, 157] on span "Mémoire" at bounding box center [165, 158] width 78 height 7
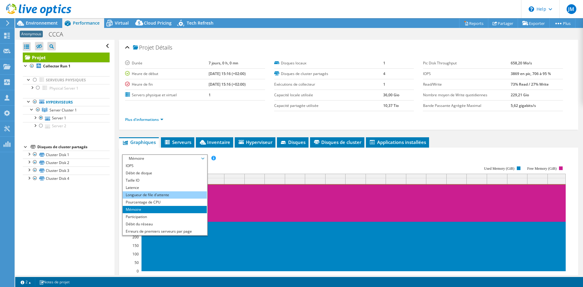
scroll to position [22, 0]
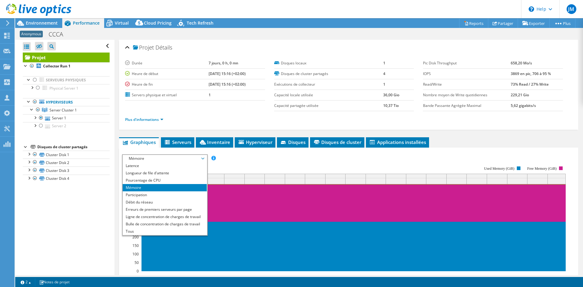
click at [176, 159] on span "Mémoire" at bounding box center [165, 158] width 78 height 7
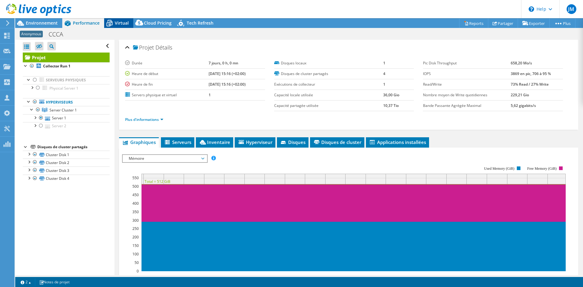
click at [125, 25] on span "Virtual" at bounding box center [122, 23] width 14 height 6
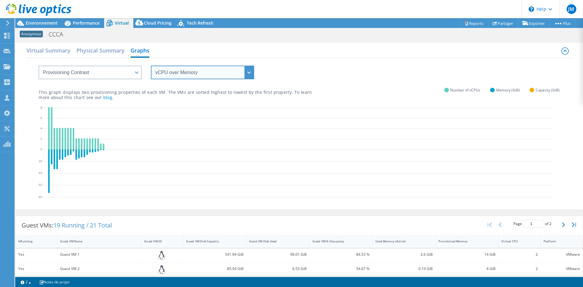
click at [222, 79] on select "vCPU over Memory vCPU over Capacity Memory over vCPU Memory over Capacity Capac…" at bounding box center [202, 73] width 103 height 14
click at [171, 78] on select "vCPU over Memory vCPU over Capacity Memory over vCPU Memory over Capacity Capac…" at bounding box center [202, 73] width 103 height 14
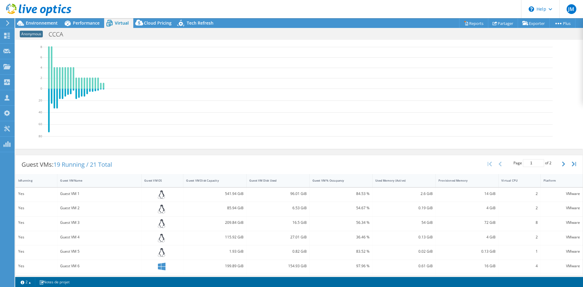
scroll to position [91, 0]
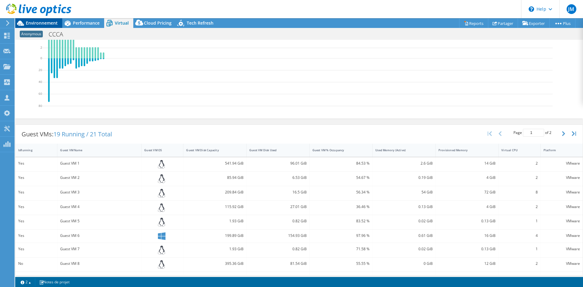
click at [42, 22] on span "Environnement" at bounding box center [42, 23] width 32 height 6
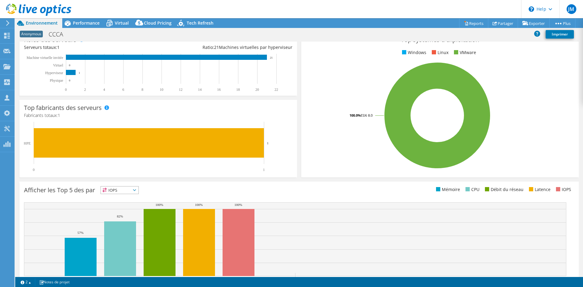
scroll to position [0, 0]
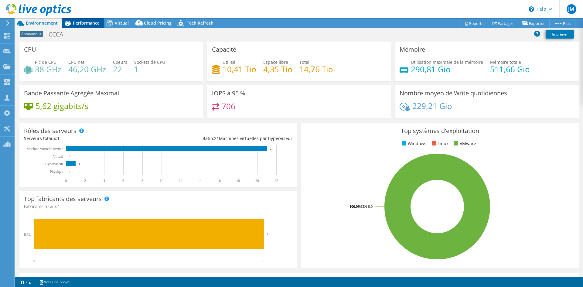
click at [86, 22] on span "Performance" at bounding box center [86, 23] width 27 height 6
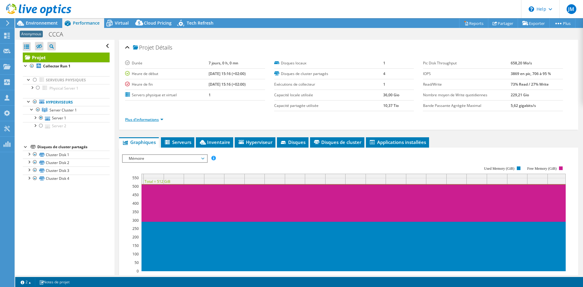
click at [162, 118] on link "Plus d'informations" at bounding box center [144, 119] width 38 height 5
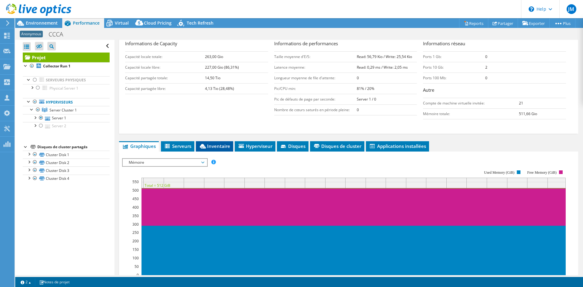
scroll to position [61, 0]
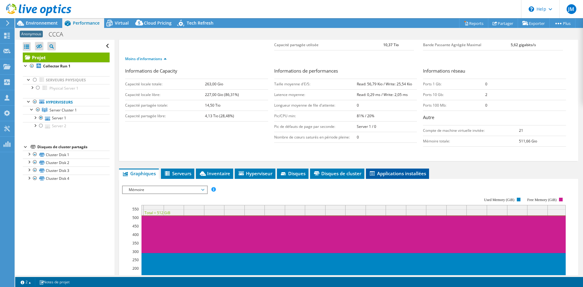
click at [405, 175] on span "Applications installées" at bounding box center [397, 173] width 57 height 6
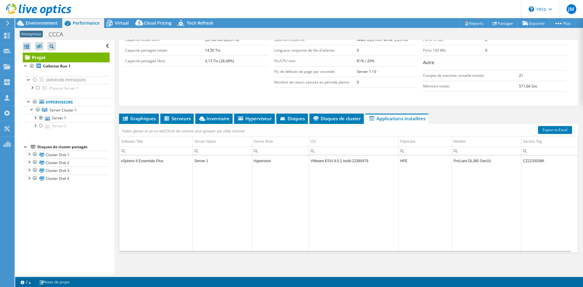
scroll to position [117, 0]
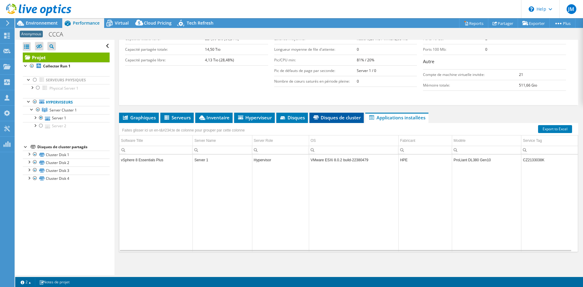
click at [338, 118] on span "Disques de cluster" at bounding box center [336, 117] width 48 height 6
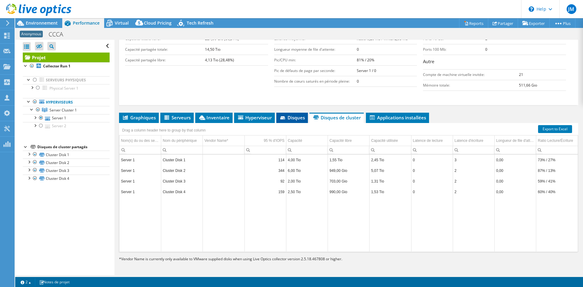
click at [295, 116] on span "Disques" at bounding box center [292, 117] width 26 height 6
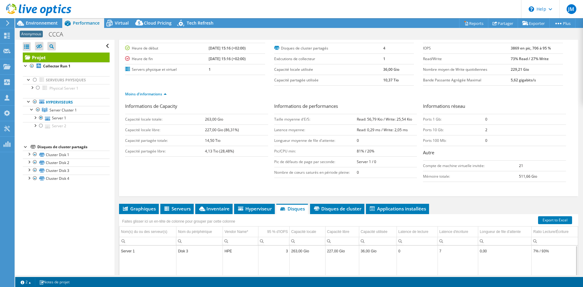
scroll to position [86, 0]
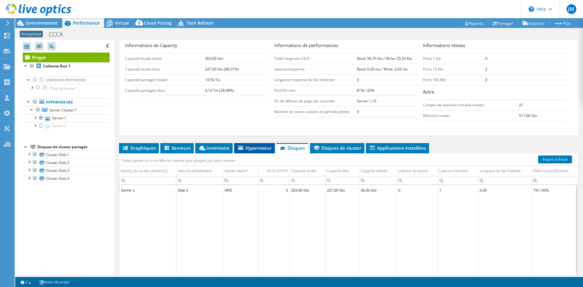
click at [250, 147] on span "Hyperviseur" at bounding box center [254, 148] width 35 height 6
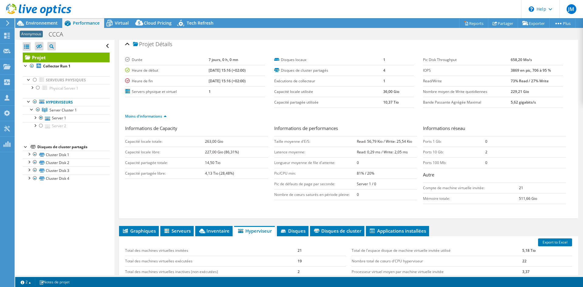
scroll to position [0, 0]
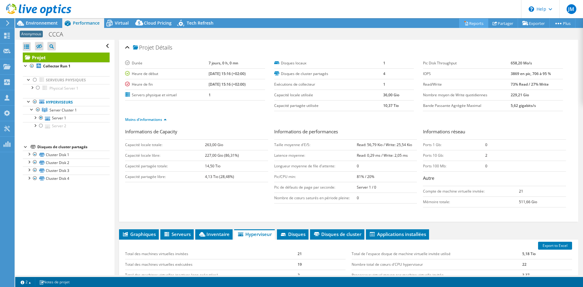
click at [467, 25] on link "Reports" at bounding box center [473, 23] width 29 height 9
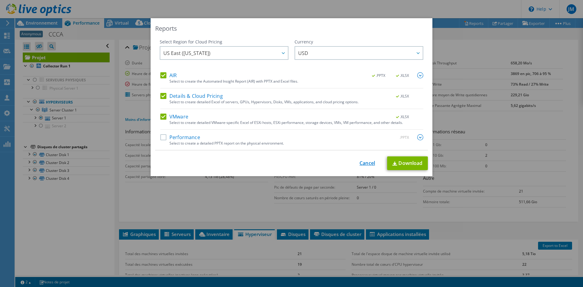
click at [367, 162] on link "Cancel" at bounding box center [367, 163] width 15 height 6
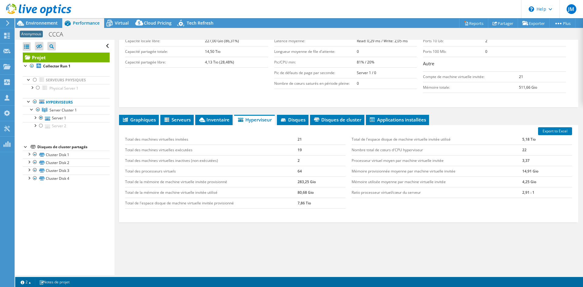
scroll to position [117, 0]
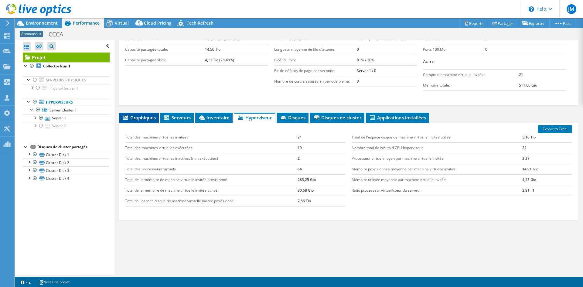
click at [140, 119] on span "Graphiques" at bounding box center [139, 117] width 34 height 6
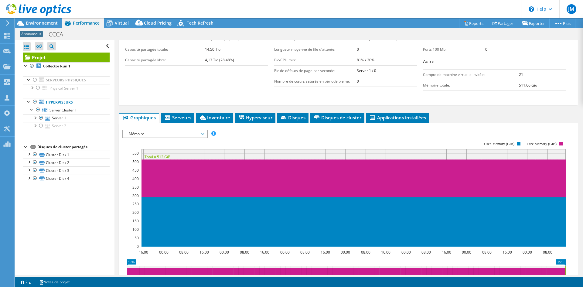
click at [207, 135] on span "Mémoire" at bounding box center [165, 133] width 84 height 7
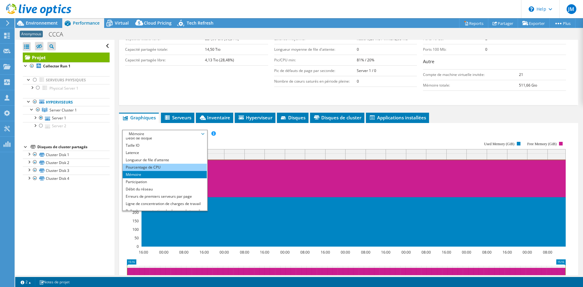
scroll to position [0, 0]
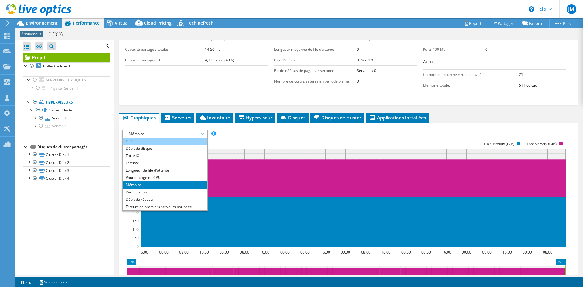
click at [162, 142] on li "IOPS" at bounding box center [165, 141] width 84 height 7
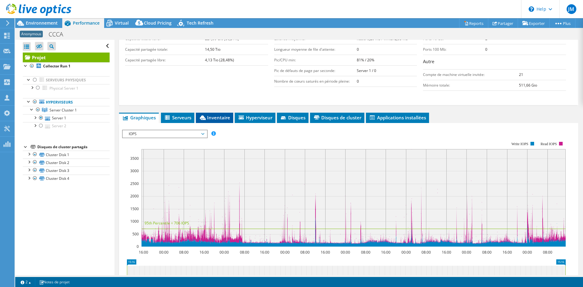
click at [217, 120] on span "Inventaire" at bounding box center [214, 117] width 31 height 6
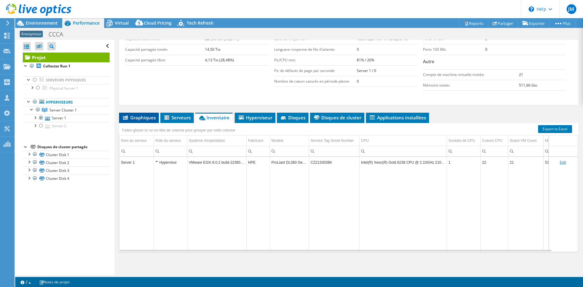
click at [143, 120] on span "Graphiques" at bounding box center [139, 117] width 34 height 6
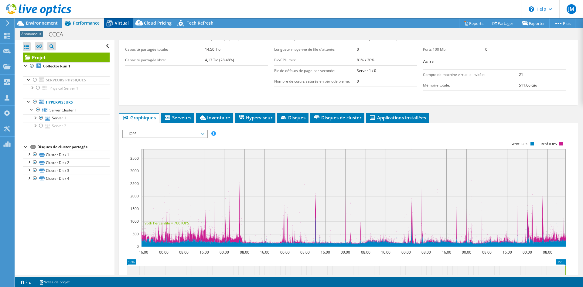
click at [122, 21] on span "Virtual" at bounding box center [122, 23] width 14 height 6
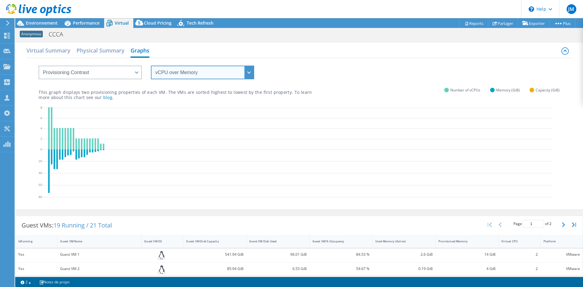
click at [169, 77] on select "vCPU over Memory vCPU over Capacity Memory over vCPU Memory over Capacity Capac…" at bounding box center [202, 73] width 103 height 14
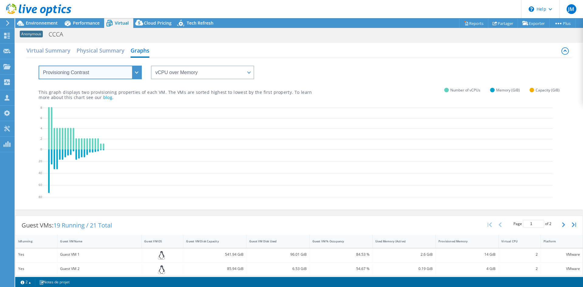
click at [112, 68] on select "VM Resource Distribution Provisioning Contrast Over Provisioning" at bounding box center [90, 73] width 103 height 14
click at [39, 66] on select "VM Resource Distribution Provisioning Contrast Over Provisioning" at bounding box center [90, 73] width 103 height 14
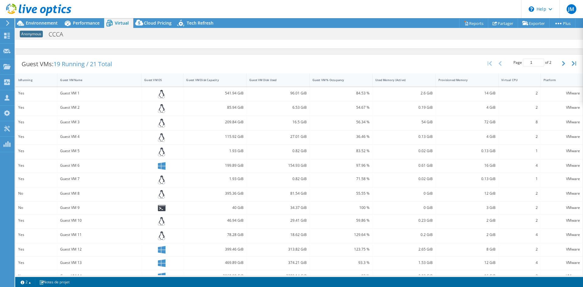
scroll to position [176, 0]
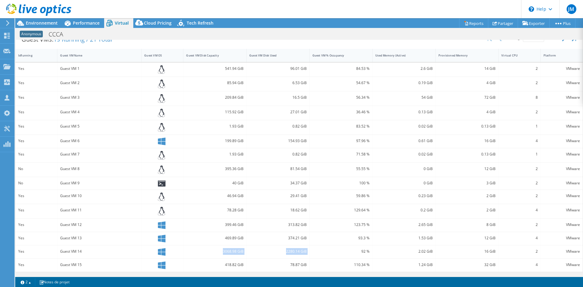
drag, startPoint x: 221, startPoint y: 248, endPoint x: 316, endPoint y: 257, distance: 96.0
click at [316, 257] on div "Yes Guest VM 14 3068.98 GiB 2280.14 GiB 92 % 2.02 GiB 16 GiB 2 VMware" at bounding box center [298, 251] width 567 height 13
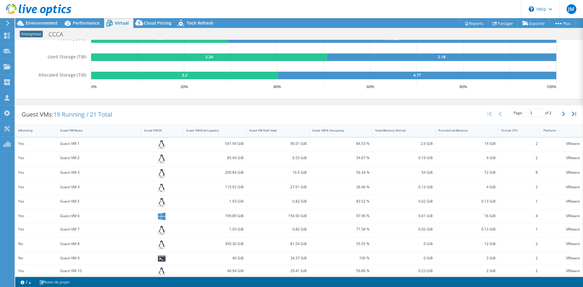
scroll to position [85, 0]
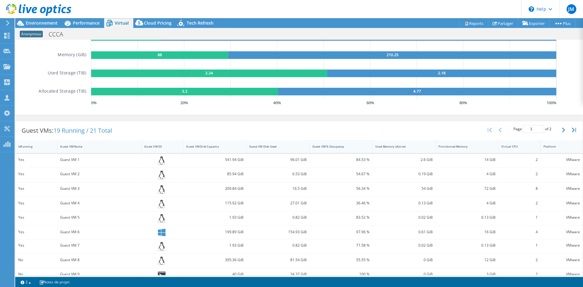
drag, startPoint x: 308, startPoint y: 149, endPoint x: 332, endPoint y: 148, distance: 24.6
click at [332, 148] on div "Guest VM % Occupancy" at bounding box center [338, 146] width 56 height 9
click at [334, 147] on div "Guest VM % Occupancy" at bounding box center [337, 147] width 50 height 4
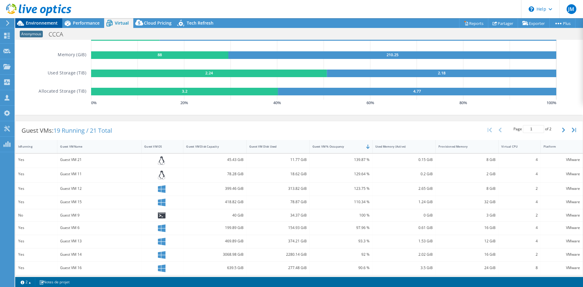
click at [44, 23] on span "Environnement" at bounding box center [42, 23] width 32 height 6
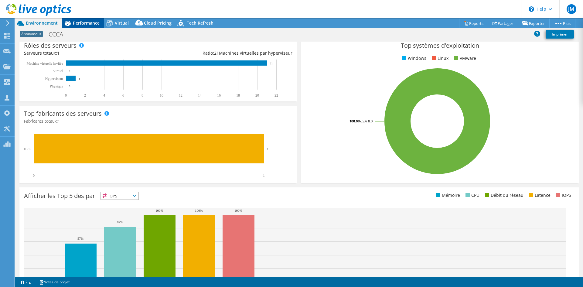
click at [80, 23] on span "Performance" at bounding box center [86, 23] width 27 height 6
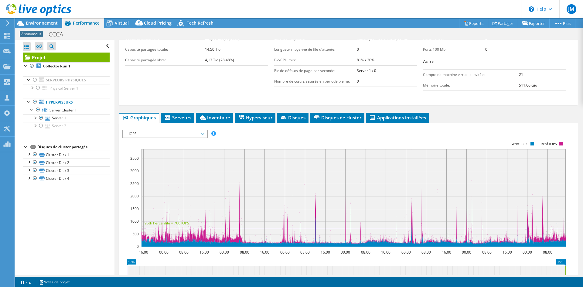
scroll to position [0, 0]
click at [39, 126] on div at bounding box center [41, 125] width 6 height 7
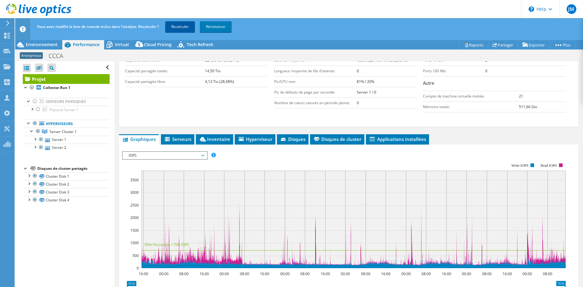
click at [191, 24] on link "Recalculer" at bounding box center [180, 26] width 30 height 11
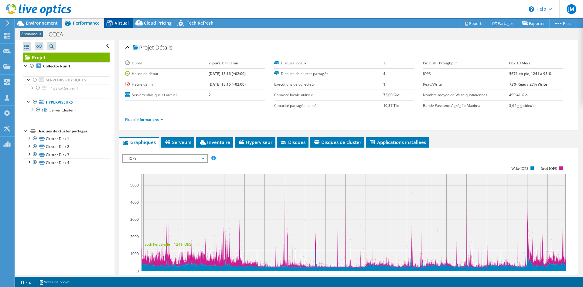
click at [120, 21] on span "Virtual" at bounding box center [122, 23] width 14 height 6
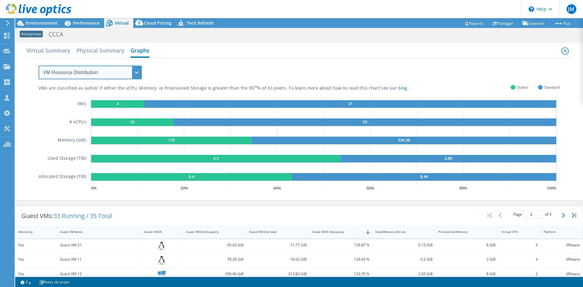
click at [118, 70] on select "VM Resource Distribution Provisioning Contrast Over Provisioning" at bounding box center [90, 73] width 103 height 14
select select "Provisioning Contrast"
click at [39, 66] on select "VM Resource Distribution Provisioning Contrast Over Provisioning" at bounding box center [90, 73] width 103 height 14
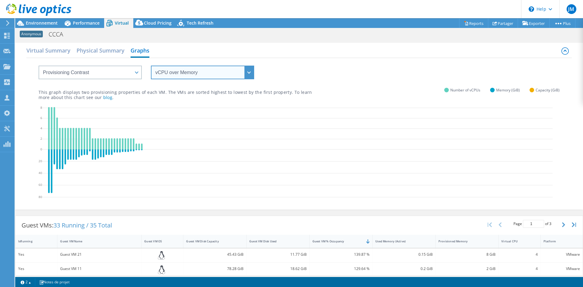
click at [178, 77] on select "vCPU over Memory vCPU over Capacity Memory over vCPU Memory over Capacity Capac…" at bounding box center [202, 73] width 103 height 14
select select "Capacity over Memory"
click at [151, 66] on select "vCPU over Memory vCPU over Capacity Memory over vCPU Memory over Capacity Capac…" at bounding box center [202, 73] width 103 height 14
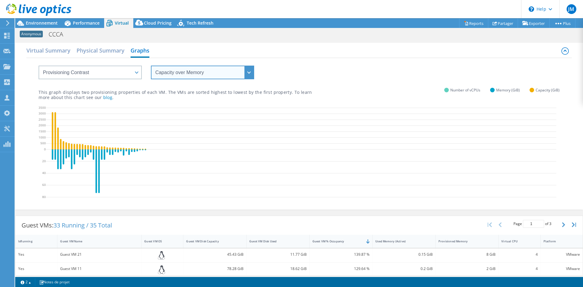
click at [248, 75] on select "vCPU over Memory vCPU over Capacity Memory over vCPU Memory over Capacity Capac…" at bounding box center [202, 73] width 103 height 14
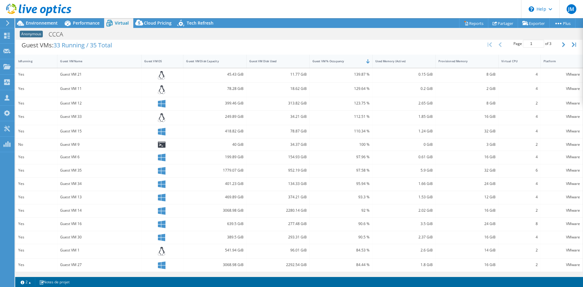
scroll to position [185, 0]
drag, startPoint x: 267, startPoint y: 275, endPoint x: 317, endPoint y: 280, distance: 50.7
click at [317, 280] on div "Ce projet a été archivé. Il ne peut plus être modifié et les graphiques ainsi q…" at bounding box center [299, 152] width 568 height 269
click at [317, 280] on section "Warnings Messages La Queue Depth n'a pas été pas enregistrée à partir des Serve…" at bounding box center [299, 282] width 568 height 10
click at [562, 44] on icon "button" at bounding box center [563, 44] width 3 height 5
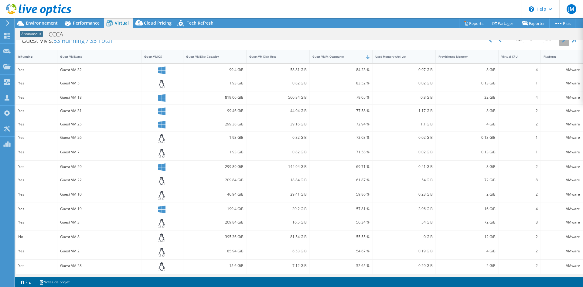
click at [562, 43] on icon "button" at bounding box center [563, 40] width 3 height 5
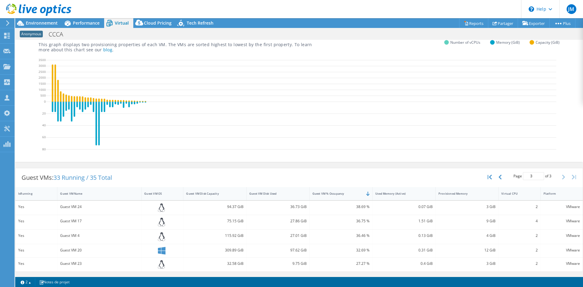
scroll to position [0, 0]
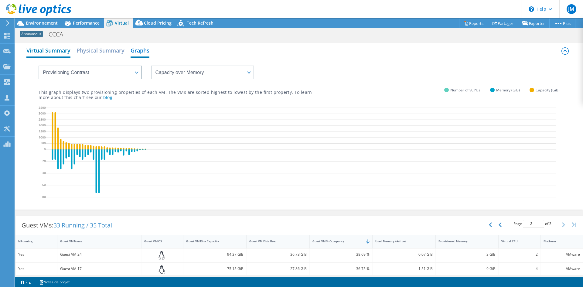
click at [45, 52] on h2 "Virtual Summary" at bounding box center [48, 50] width 44 height 13
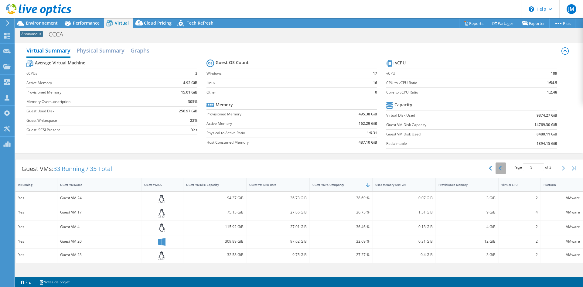
click at [502, 169] on button "button" at bounding box center [501, 168] width 10 height 12
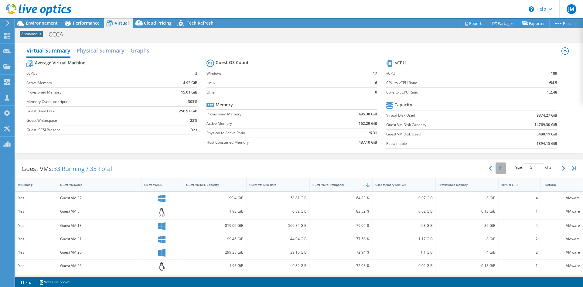
click at [499, 167] on icon "button" at bounding box center [500, 168] width 3 height 5
type input "1"
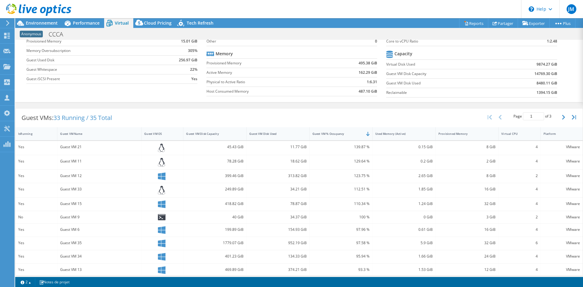
scroll to position [61, 0]
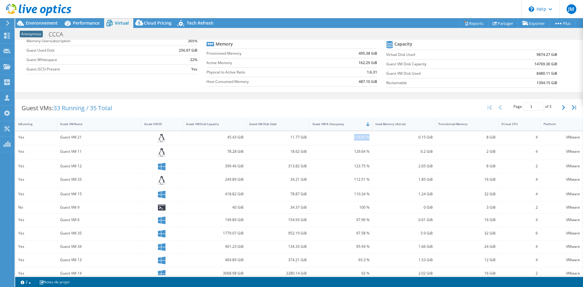
drag, startPoint x: 352, startPoint y: 138, endPoint x: 368, endPoint y: 138, distance: 16.1
click at [368, 138] on div "139.87 %" at bounding box center [341, 138] width 63 height 14
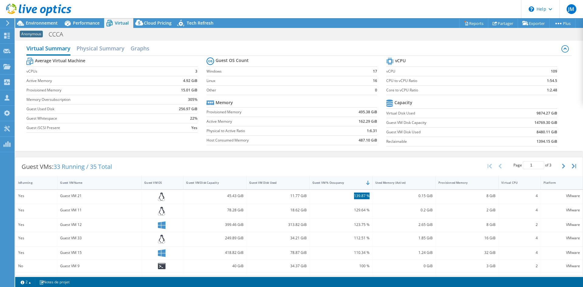
scroll to position [0, 0]
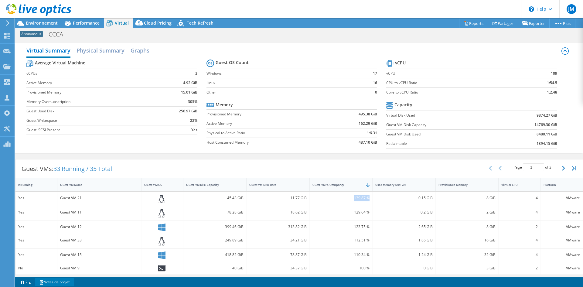
click at [64, 281] on link "Notes de projet" at bounding box center [54, 282] width 39 height 8
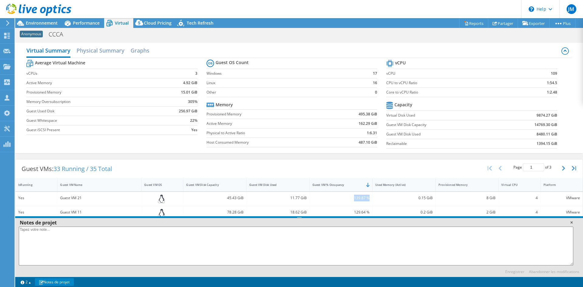
click at [571, 223] on link at bounding box center [571, 222] width 6 height 6
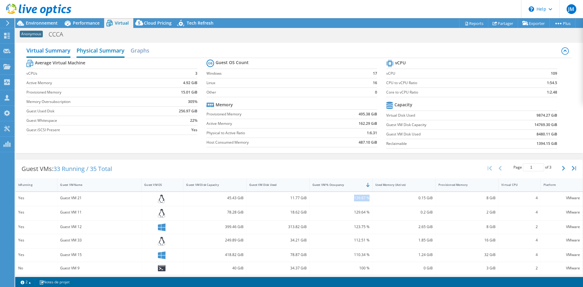
drag, startPoint x: 113, startPoint y: 48, endPoint x: 118, endPoint y: 48, distance: 4.9
click at [113, 48] on h2 "Physical Summary" at bounding box center [101, 50] width 48 height 13
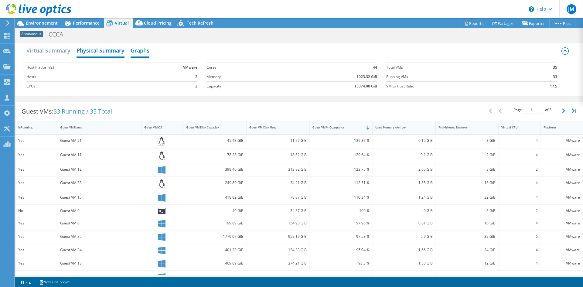
click at [139, 47] on h2 "Graphs" at bounding box center [140, 50] width 19 height 13
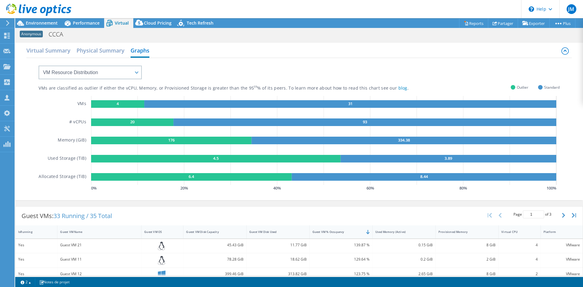
drag, startPoint x: 125, startPoint y: 105, endPoint x: 92, endPoint y: 104, distance: 32.5
click at [92, 104] on rect at bounding box center [117, 104] width 53 height 8
click at [113, 70] on select "VM Resource Distribution Provisioning Contrast Over Provisioning" at bounding box center [90, 73] width 103 height 14
click at [39, 66] on select "VM Resource Distribution Provisioning Contrast Over Provisioning" at bounding box center [90, 73] width 103 height 14
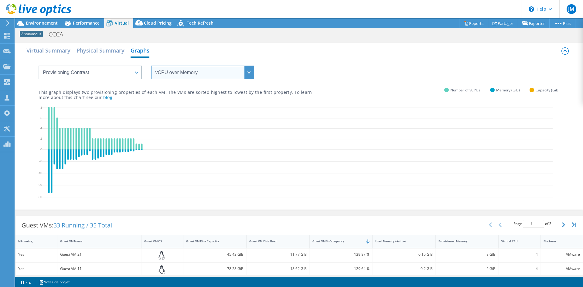
click at [197, 74] on select "vCPU over Memory vCPU over Capacity Memory over vCPU Memory over Capacity Capac…" at bounding box center [202, 73] width 103 height 14
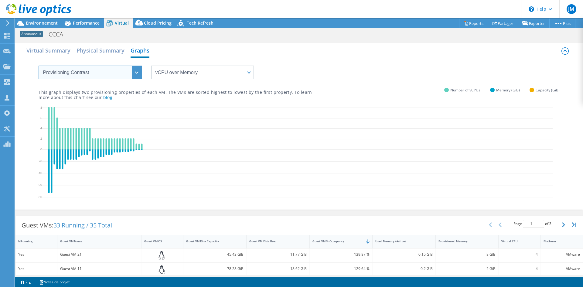
click at [70, 74] on select "VM Resource Distribution Provisioning Contrast Over Provisioning" at bounding box center [90, 73] width 103 height 14
select select "Over Provisioning"
click at [39, 66] on select "VM Resource Distribution Provisioning Contrast Over Provisioning" at bounding box center [90, 73] width 103 height 14
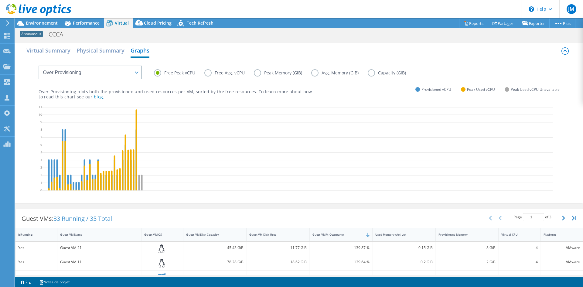
click at [209, 74] on label "Free Avg. vCPU" at bounding box center [229, 72] width 50 height 7
click at [0, 0] on input "Free Avg. vCPU" at bounding box center [0, 0] width 0 height 0
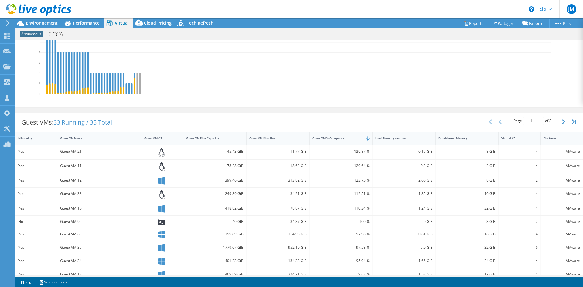
scroll to position [22, 0]
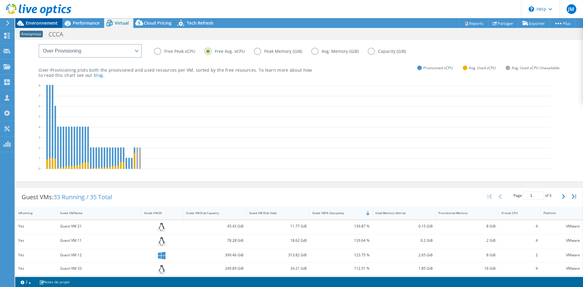
click at [34, 23] on span "Environnement" at bounding box center [42, 23] width 32 height 6
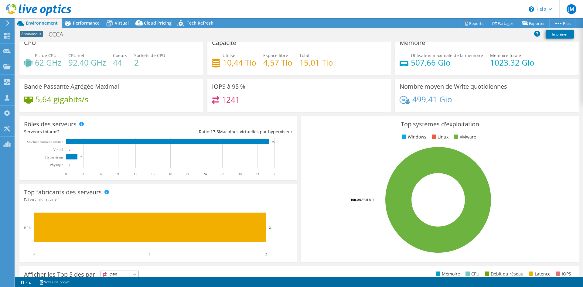
scroll to position [0, 0]
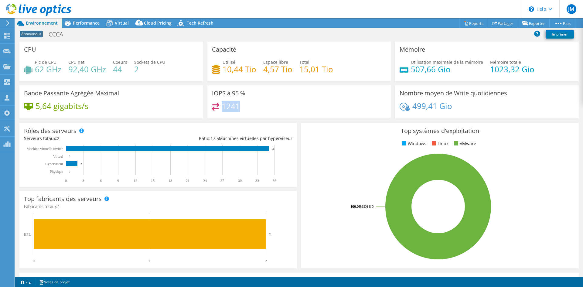
drag, startPoint x: 248, startPoint y: 105, endPoint x: 221, endPoint y: 106, distance: 26.4
click at [221, 106] on div "1241" at bounding box center [299, 109] width 175 height 13
click at [119, 22] on span "Virtual" at bounding box center [122, 23] width 14 height 6
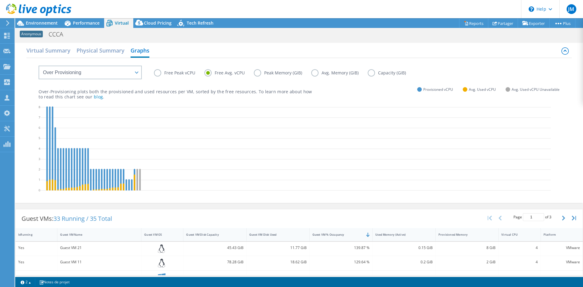
click at [284, 70] on label "Peak Memory (GiB)" at bounding box center [282, 72] width 57 height 7
click at [0, 0] on input "Peak Memory (GiB)" at bounding box center [0, 0] width 0 height 0
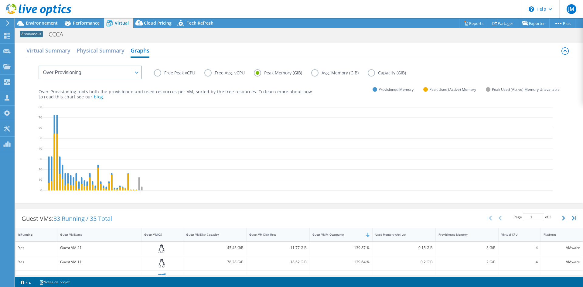
click at [281, 74] on label "Peak Memory (GiB)" at bounding box center [282, 72] width 57 height 7
click at [0, 0] on input "Peak Memory (GiB)" at bounding box center [0, 0] width 0 height 0
click at [316, 74] on label "Avg. Memory (GiB)" at bounding box center [339, 72] width 56 height 7
click at [0, 0] on input "Avg. Memory (GiB)" at bounding box center [0, 0] width 0 height 0
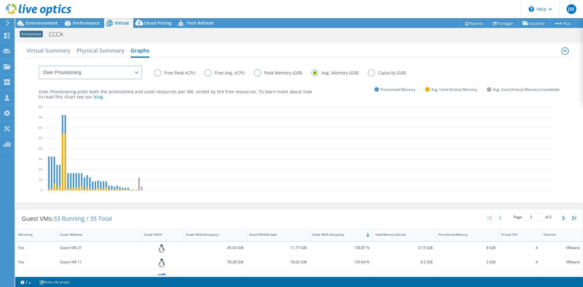
click at [377, 73] on label "Capacity (GiB)" at bounding box center [391, 72] width 47 height 7
click at [0, 0] on input "Capacity (GiB)" at bounding box center [0, 0] width 0 height 0
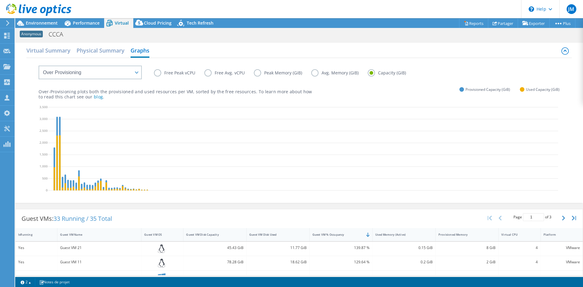
click at [167, 72] on label "Free Peak vCPU" at bounding box center [179, 72] width 50 height 7
click at [0, 0] on input "Free Peak vCPU" at bounding box center [0, 0] width 0 height 0
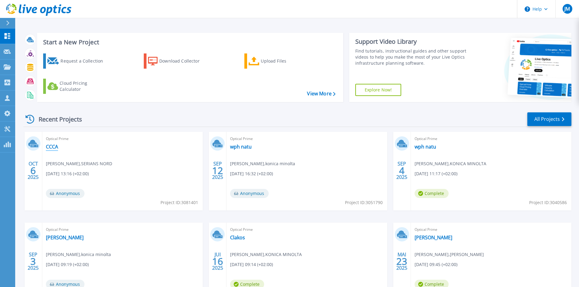
click at [56, 147] on link "CCCA" at bounding box center [52, 147] width 12 height 6
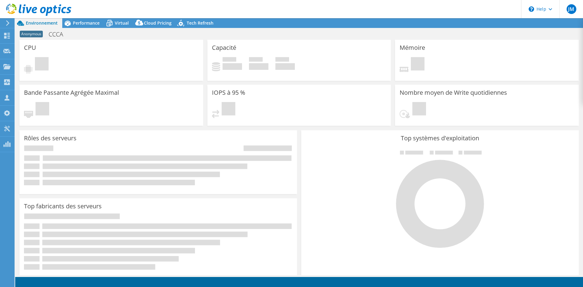
select select "USD"
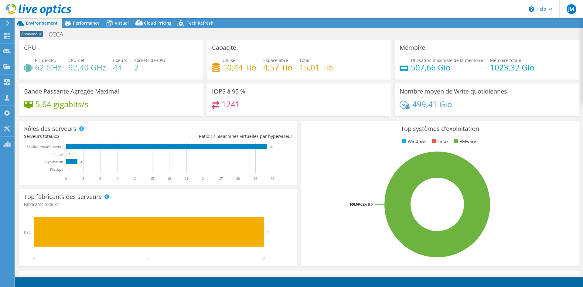
click at [126, 21] on span "Virtual" at bounding box center [122, 23] width 14 height 6
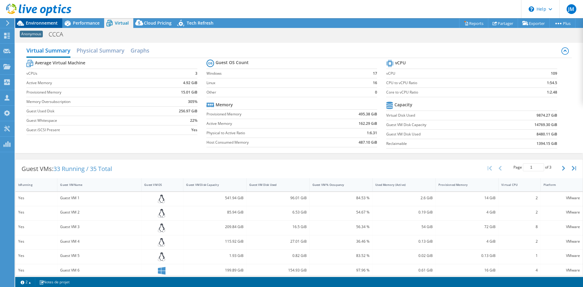
click at [43, 27] on div "Environnement" at bounding box center [38, 23] width 47 height 10
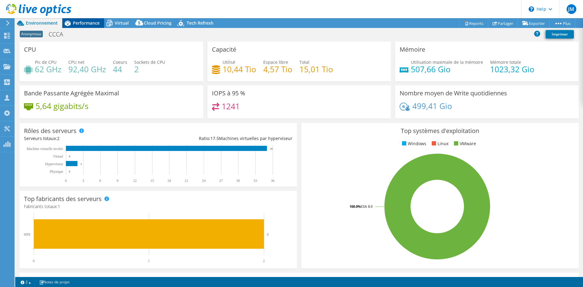
click at [68, 27] on icon at bounding box center [67, 23] width 11 height 11
